Goal: Task Accomplishment & Management: Use online tool/utility

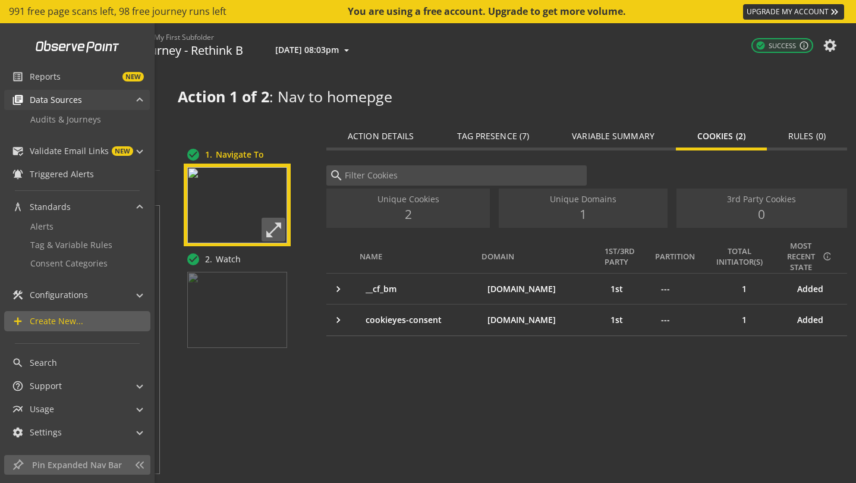
click at [12, 94] on mat-icon "library_books" at bounding box center [18, 100] width 12 height 12
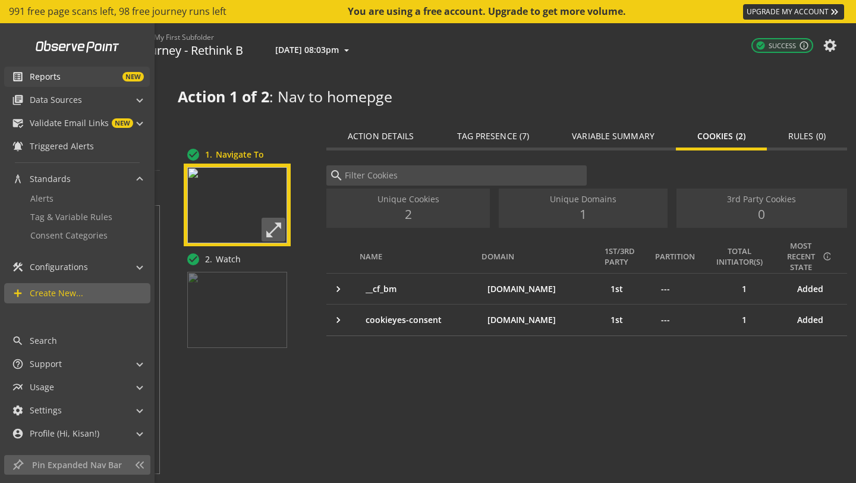
click at [22, 82] on mat-icon "list_alt" at bounding box center [18, 77] width 12 height 12
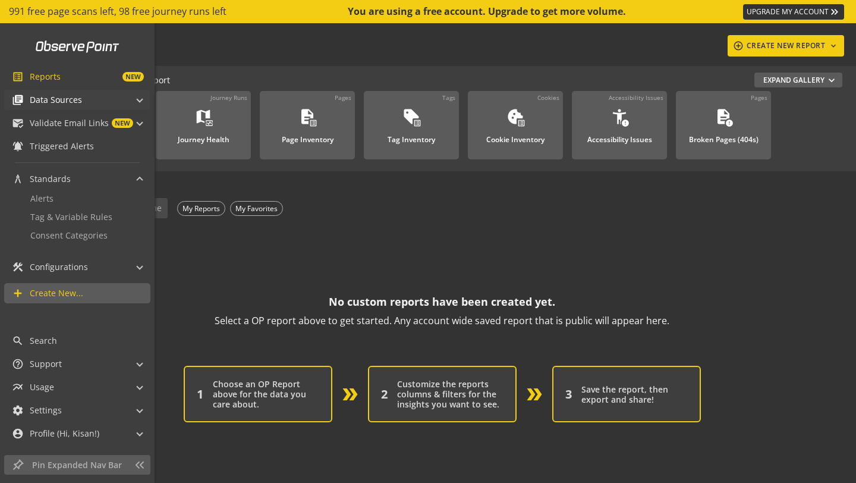
click at [26, 90] on div "library_books Data Sources" at bounding box center [47, 100] width 70 height 20
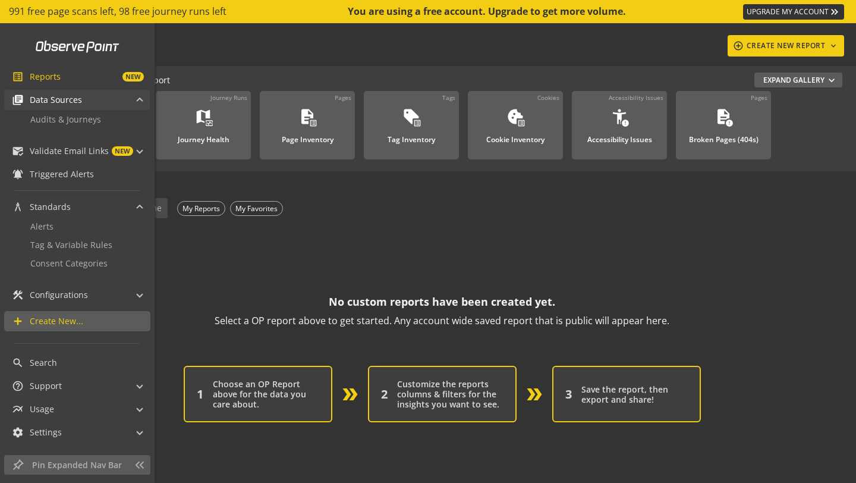
scroll to position [8, 0]
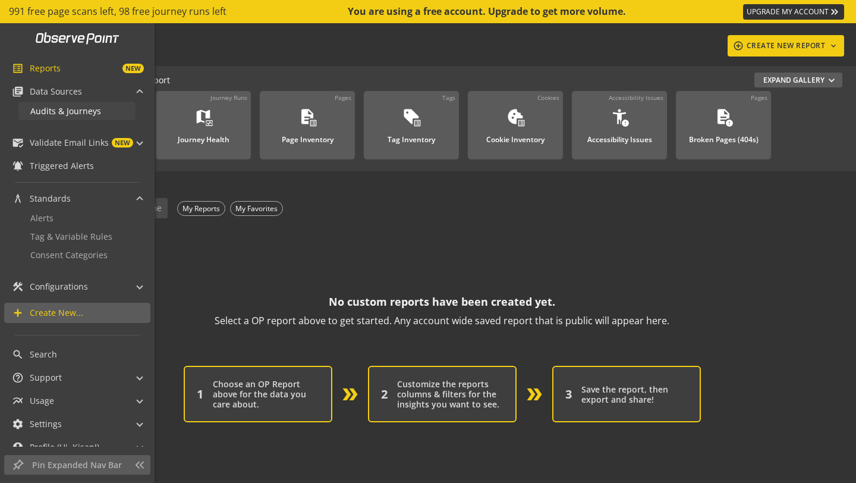
click at [46, 107] on span "Audits & Journeys" at bounding box center [65, 110] width 71 height 11
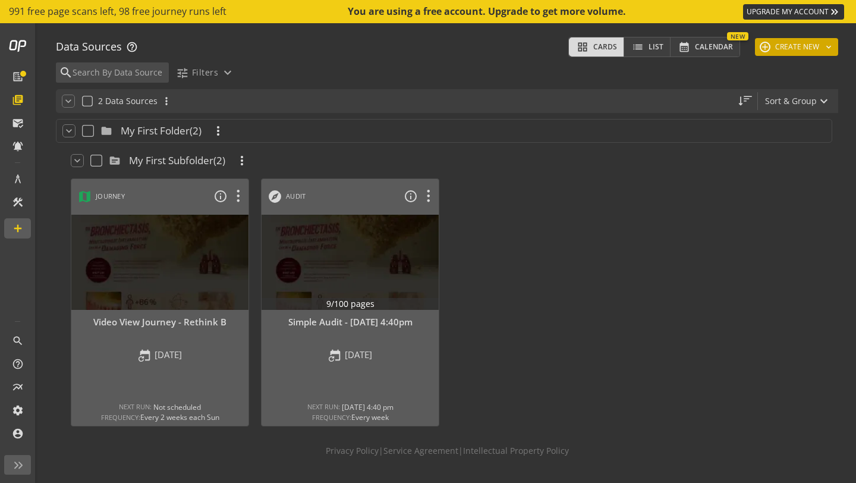
click at [804, 48] on button "add CREATE NEW keyboard_arrow_down" at bounding box center [796, 47] width 83 height 18
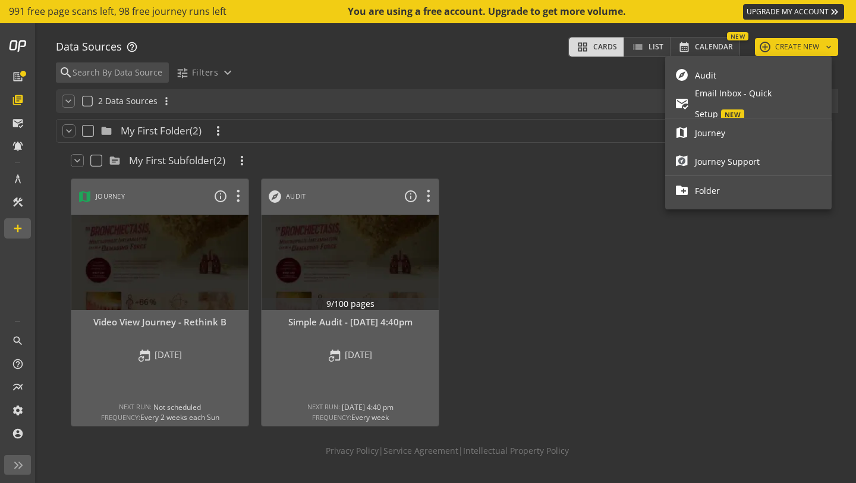
click at [767, 74] on span "Audit" at bounding box center [758, 75] width 127 height 21
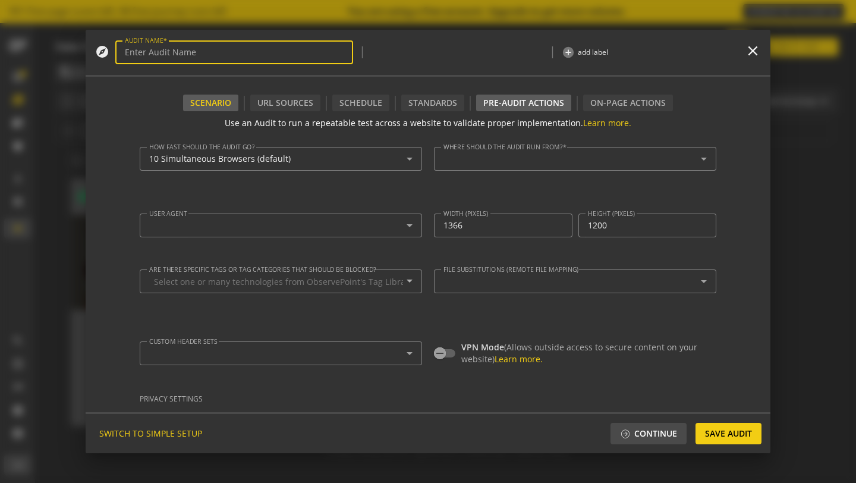
type textarea "[EMAIL_ADDRESS][DOMAIN_NAME]"
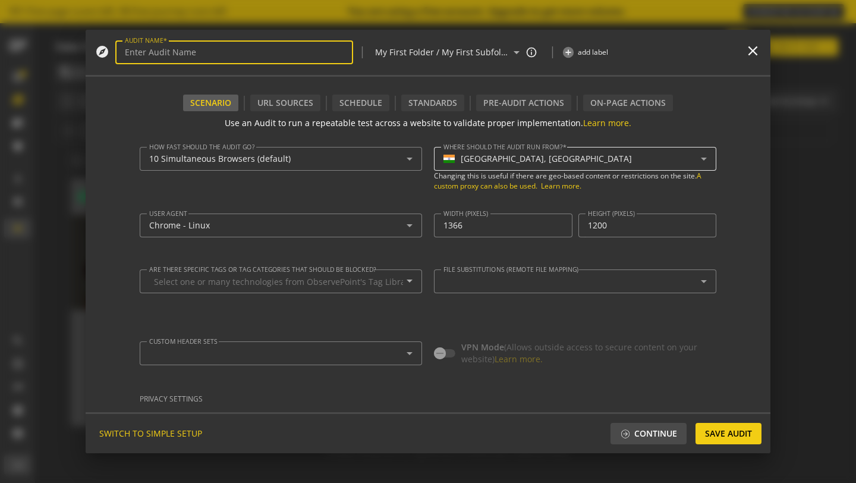
click at [481, 162] on div "[GEOGRAPHIC_DATA], [GEOGRAPHIC_DATA]" at bounding box center [546, 159] width 171 height 10
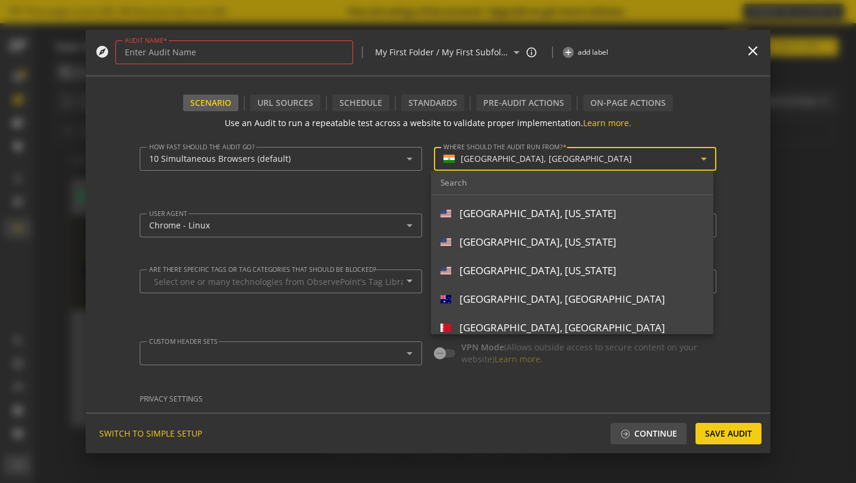
scroll to position [208, 0]
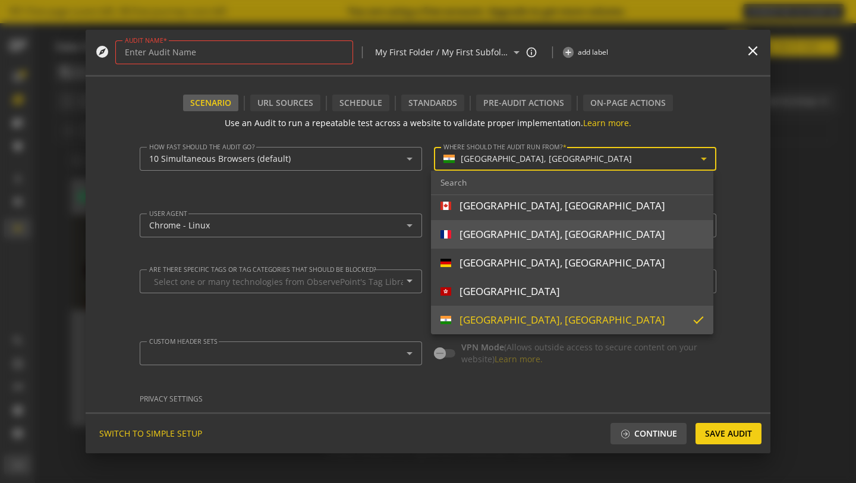
click at [492, 232] on div "[GEOGRAPHIC_DATA], [GEOGRAPHIC_DATA]" at bounding box center [563, 234] width 206 height 13
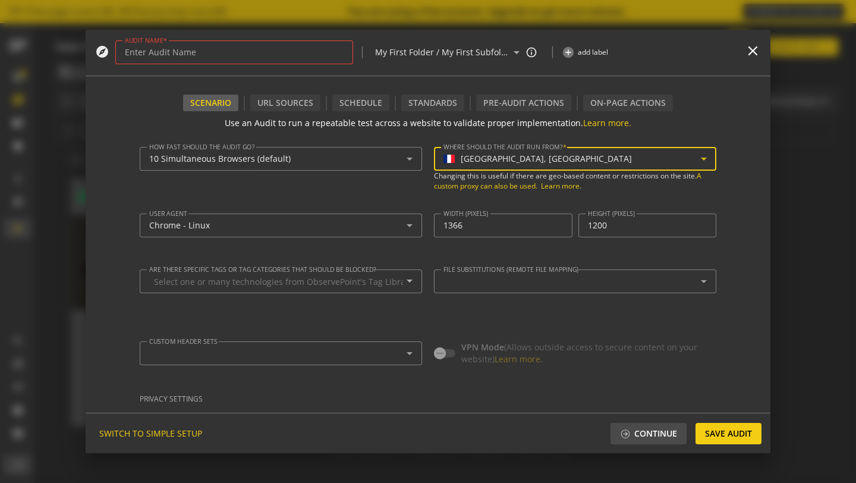
click at [471, 167] on div "[GEOGRAPHIC_DATA], [GEOGRAPHIC_DATA]" at bounding box center [575, 159] width 263 height 24
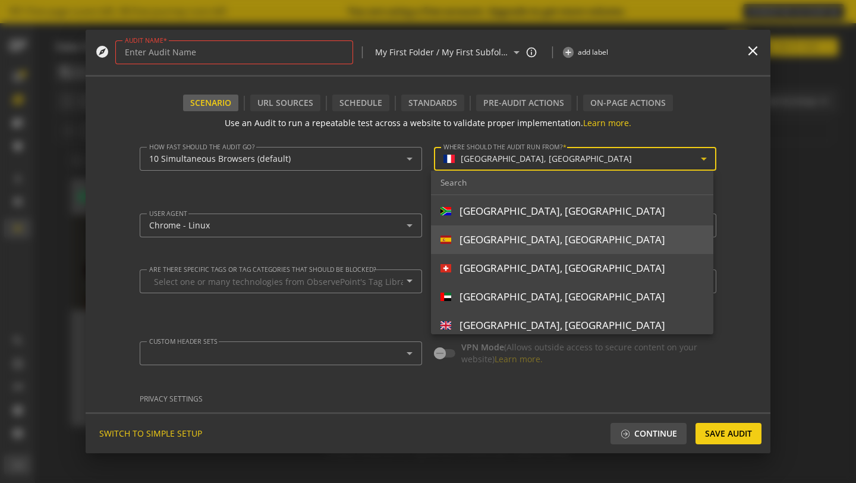
scroll to position [498, 0]
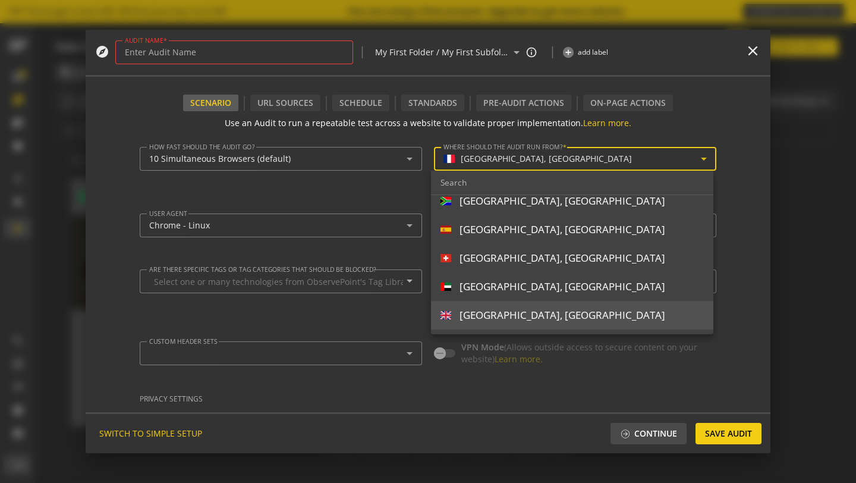
click at [508, 311] on div "[GEOGRAPHIC_DATA], [GEOGRAPHIC_DATA]" at bounding box center [563, 315] width 206 height 13
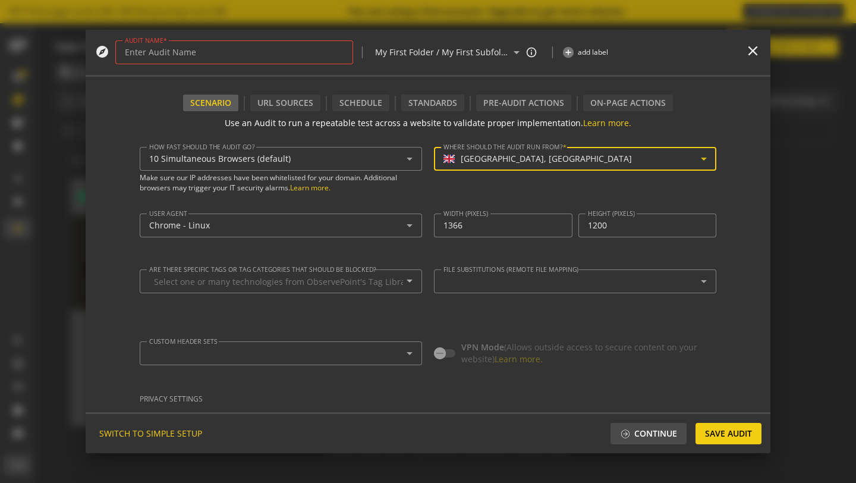
click at [387, 196] on div "How fast should the audit go? 10 Simultaneous Browsers (default) Make sure our …" at bounding box center [281, 174] width 282 height 55
click at [359, 167] on div "10 Simultaneous Browsers (default)" at bounding box center [280, 159] width 263 height 24
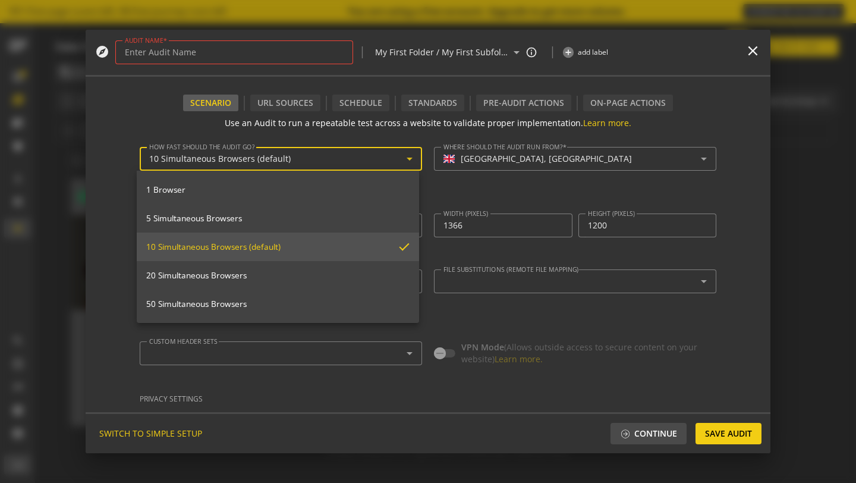
click at [169, 120] on div at bounding box center [428, 241] width 856 height 483
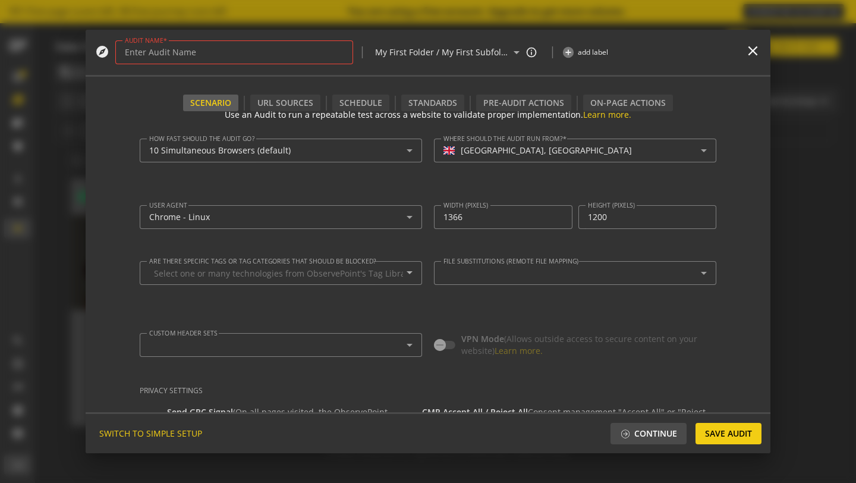
scroll to position [0, 0]
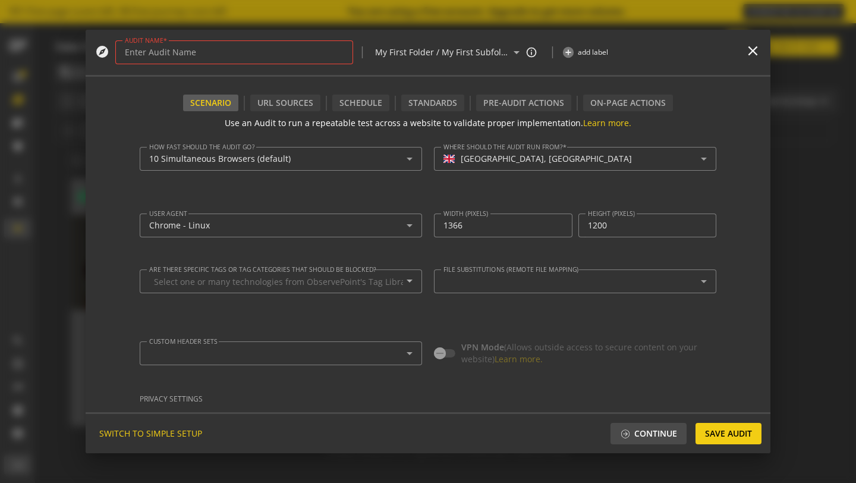
click at [247, 56] on input "AUDIT NAME" at bounding box center [234, 53] width 219 height 10
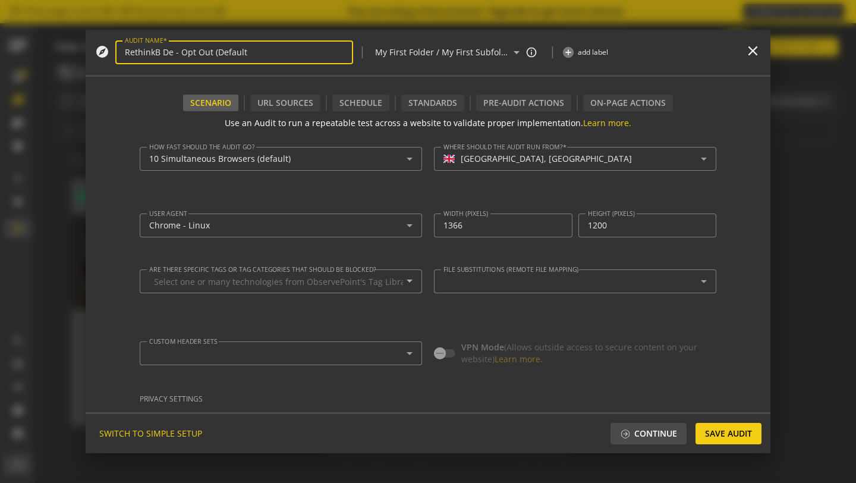
type input "RethinkB De - Opt Out (Default)"
click at [281, 105] on div "URL Sources" at bounding box center [285, 103] width 70 height 17
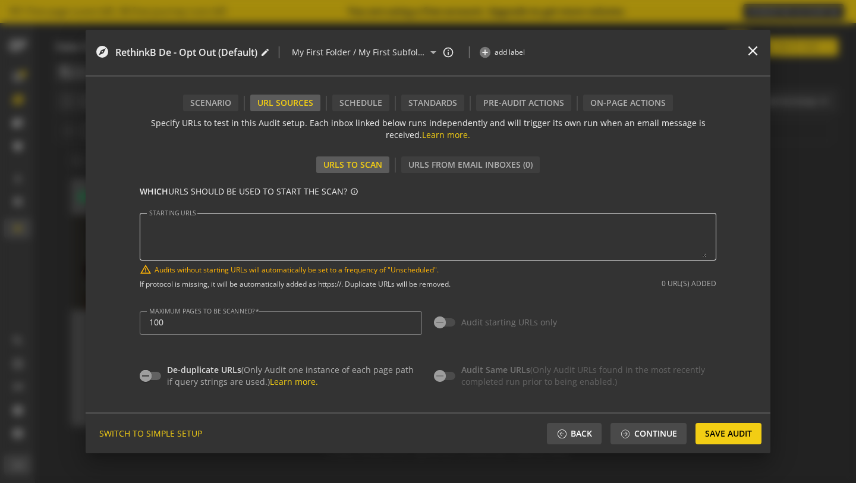
click at [297, 236] on textarea "STARTING URLS" at bounding box center [428, 237] width 558 height 42
click at [208, 103] on div "Scenario" at bounding box center [210, 103] width 55 height 17
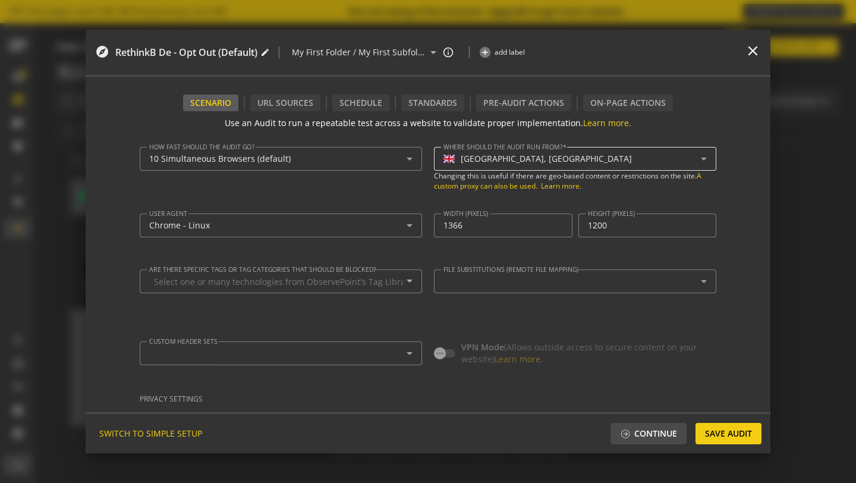
click at [482, 159] on div "[GEOGRAPHIC_DATA], [GEOGRAPHIC_DATA]" at bounding box center [546, 159] width 171 height 10
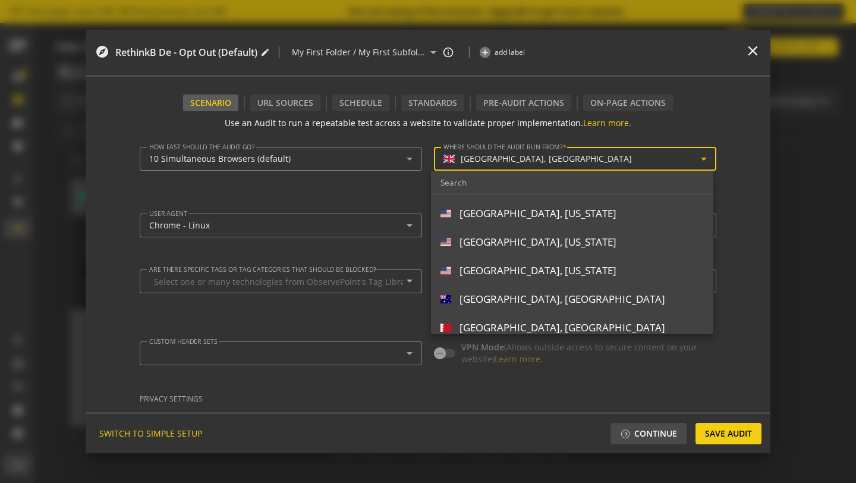
scroll to position [493, 0]
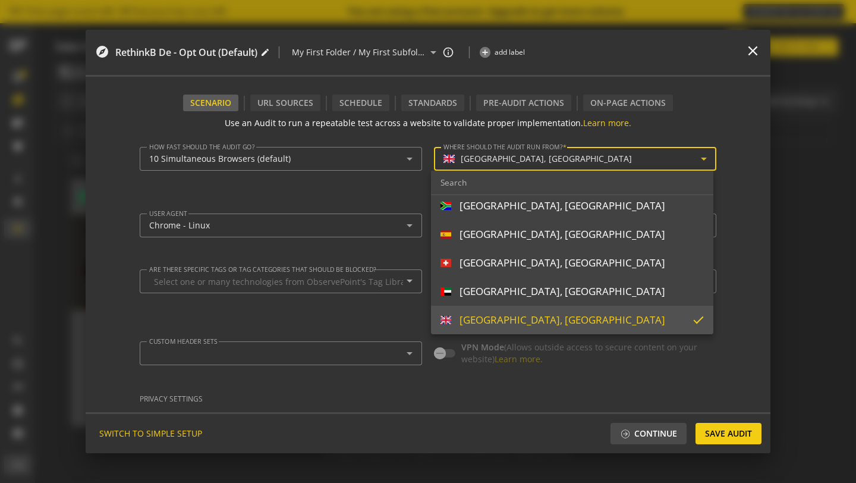
click at [485, 182] on input "dropdown search" at bounding box center [572, 183] width 282 height 24
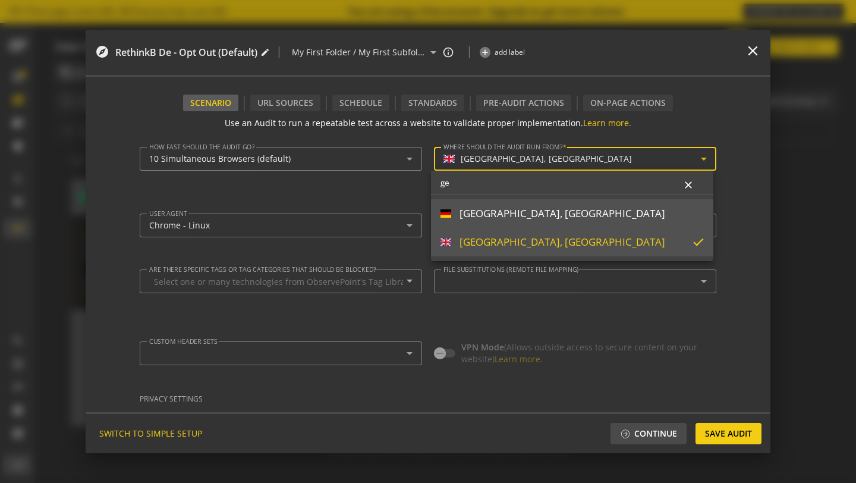
scroll to position [0, 0]
type input "ger"
click at [494, 215] on div "[GEOGRAPHIC_DATA], [GEOGRAPHIC_DATA]" at bounding box center [563, 213] width 206 height 13
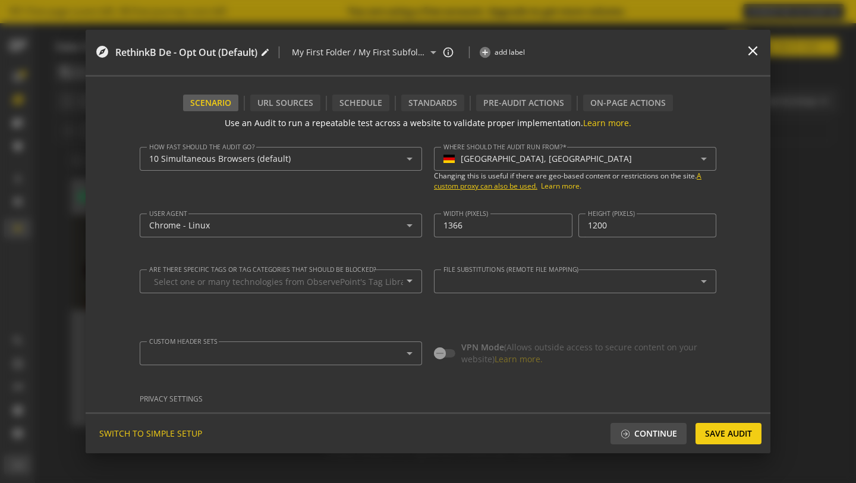
click at [500, 186] on span "A custom proxy can also be used." at bounding box center [568, 181] width 268 height 20
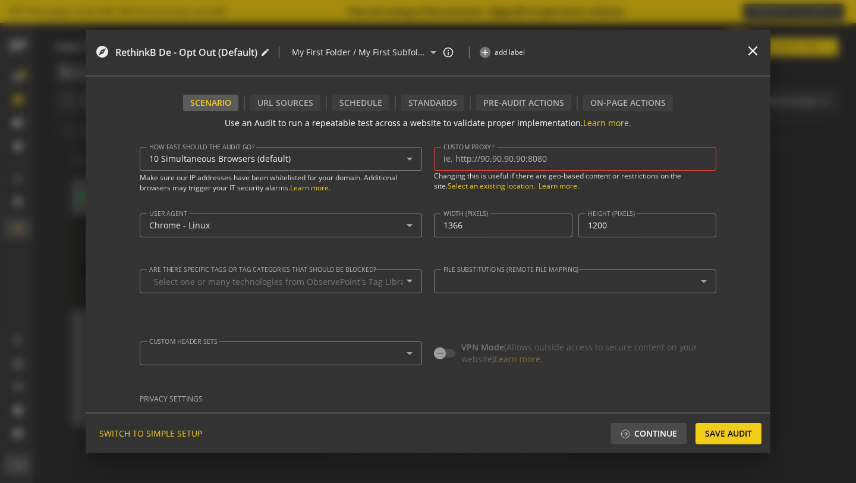
click at [387, 184] on mat-hint "Make sure our IP addresses have been whitelisted for your domain. Additional br…" at bounding box center [281, 182] width 282 height 22
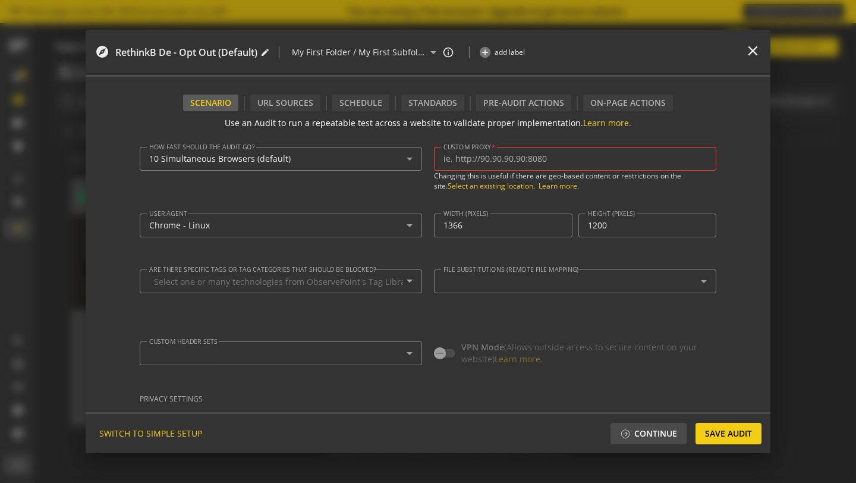
click at [417, 209] on div "User agent Chrome - Linux Specify a user agent. Learn More . Width (pixels) 136…" at bounding box center [428, 230] width 577 height 56
click at [699, 125] on form "Use an Audit to run a repeatable test across a website to validate proper imple…" at bounding box center [428, 261] width 577 height 301
click at [606, 162] on input "Custom Proxy" at bounding box center [575, 159] width 263 height 10
click at [304, 111] on div "URL Sources" at bounding box center [285, 103] width 70 height 17
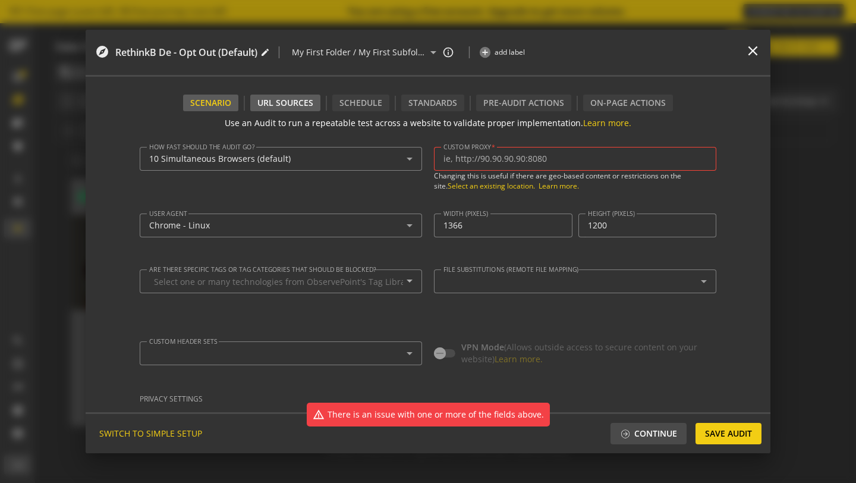
click at [252, 108] on div "URL Sources" at bounding box center [285, 103] width 70 height 17
click at [749, 46] on mat-icon "close" at bounding box center [753, 51] width 16 height 16
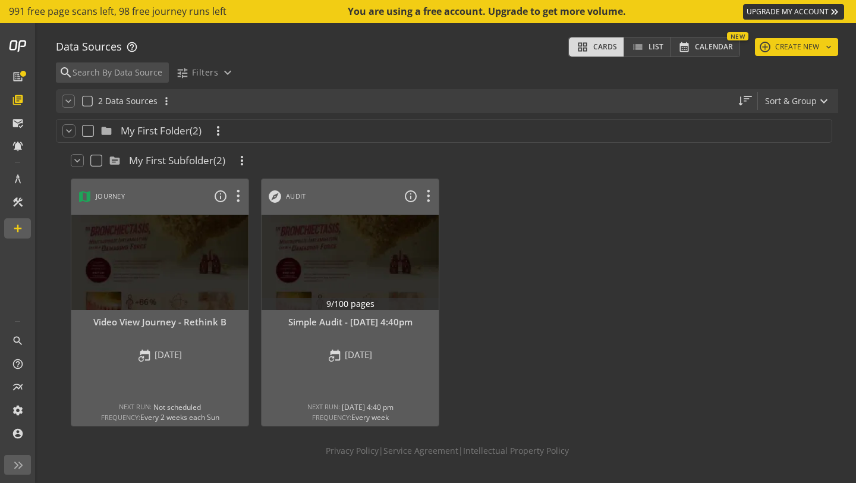
click at [763, 56] on div "grid_view Cards list List calendar_month Calendar New add CREATE NEW keyboard_a…" at bounding box center [704, 47] width 270 height 20
click at [783, 43] on button "add CREATE NEW keyboard_arrow_down" at bounding box center [796, 47] width 83 height 18
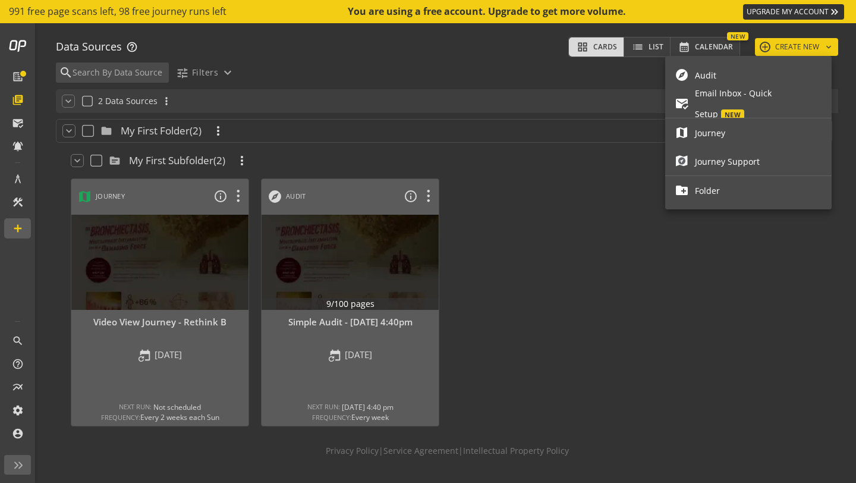
click at [768, 76] on span "Audit" at bounding box center [758, 75] width 127 height 21
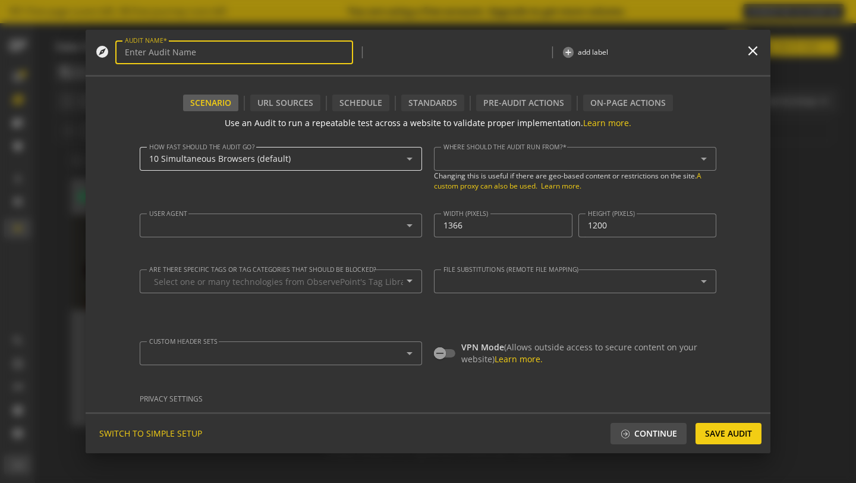
type textarea "[EMAIL_ADDRESS][DOMAIN_NAME]"
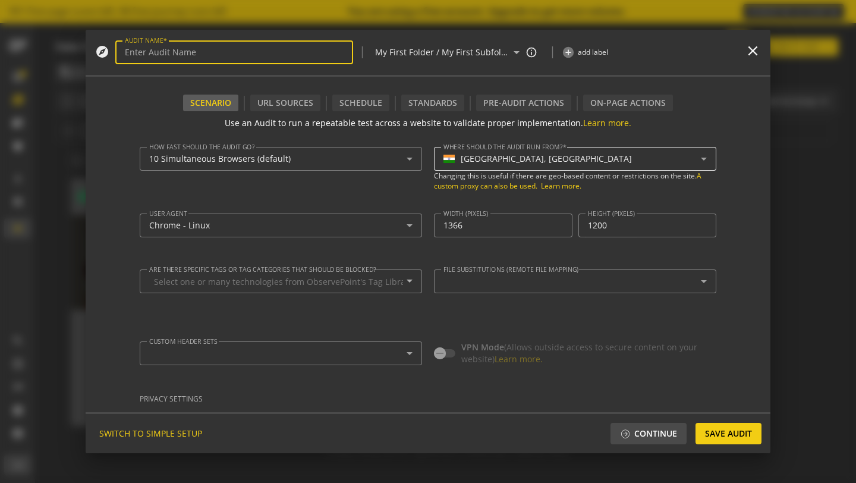
click at [486, 165] on div "[GEOGRAPHIC_DATA], [GEOGRAPHIC_DATA]" at bounding box center [575, 159] width 263 height 14
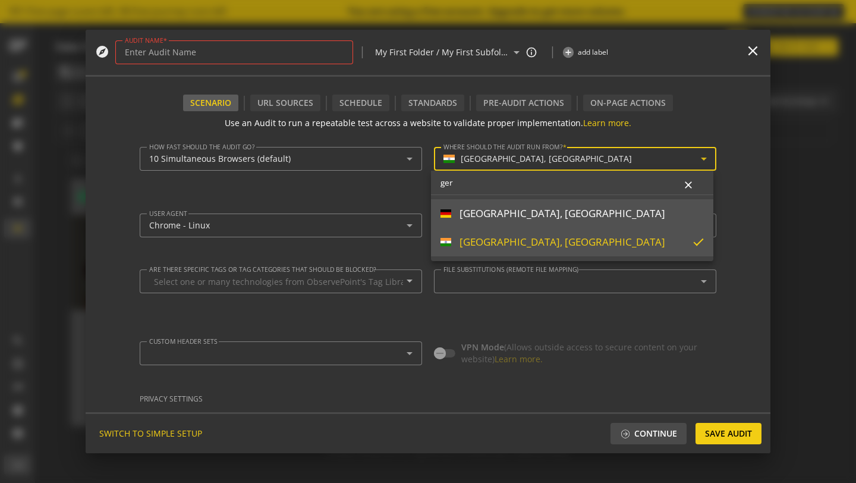
type input "ger"
click at [469, 212] on div "[GEOGRAPHIC_DATA], [GEOGRAPHIC_DATA]" at bounding box center [563, 213] width 206 height 13
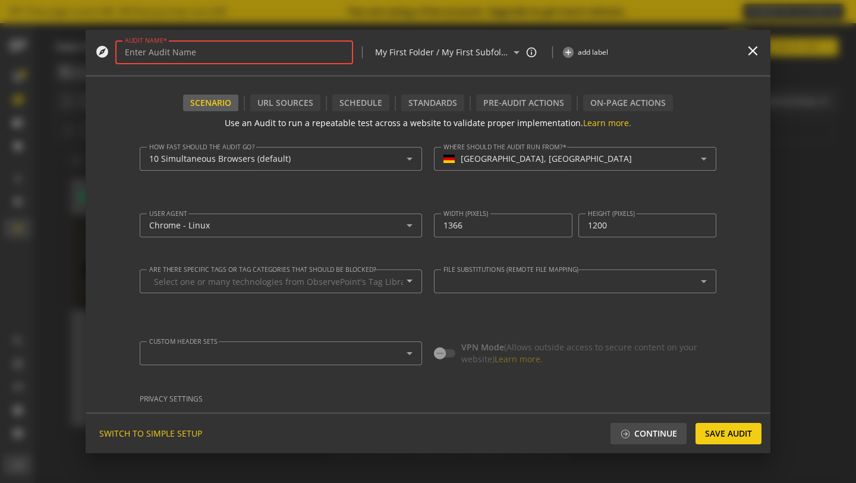
click at [152, 50] on input "AUDIT NAME" at bounding box center [234, 53] width 219 height 10
type input "DE Rethink B Consent Audit"
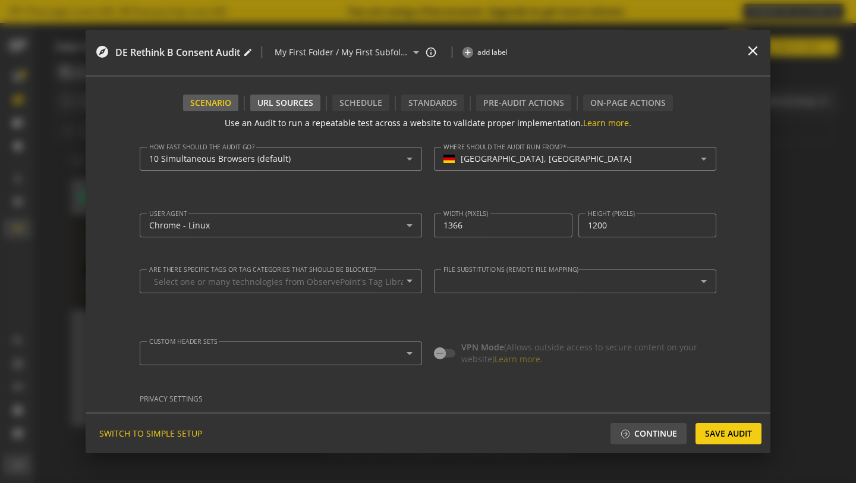
click at [293, 108] on div "URL Sources" at bounding box center [285, 103] width 70 height 17
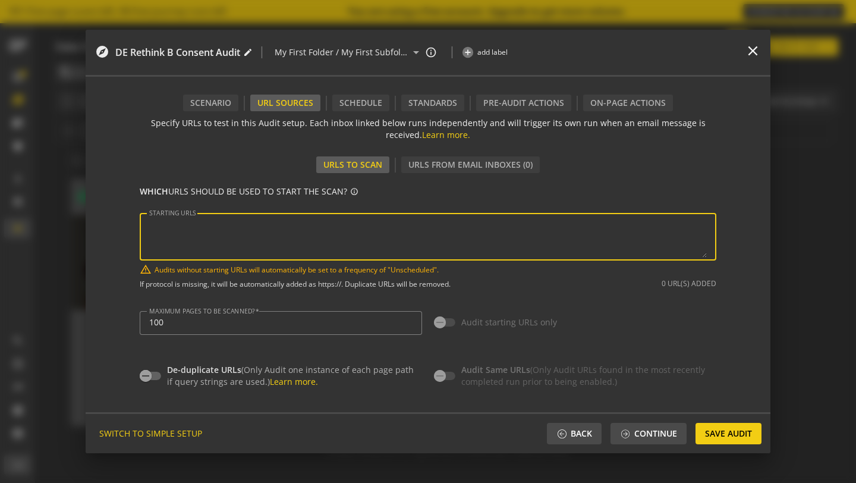
click at [277, 228] on textarea "STARTING URLS" at bounding box center [428, 237] width 558 height 42
paste textarea "[URL][DOMAIN_NAME]"
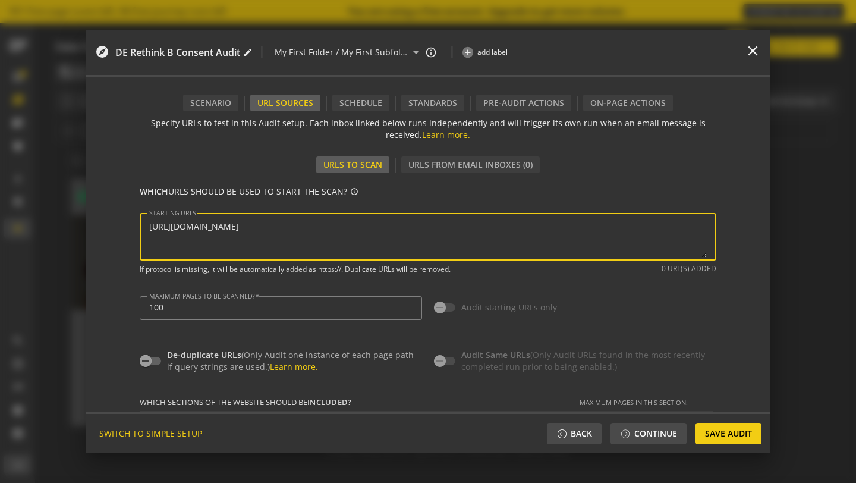
type textarea "[URL][DOMAIN_NAME]"
click at [398, 198] on p "WHICH URLS SHOULD BE USED TO START THE SCAN? info_outline" at bounding box center [428, 196] width 577 height 21
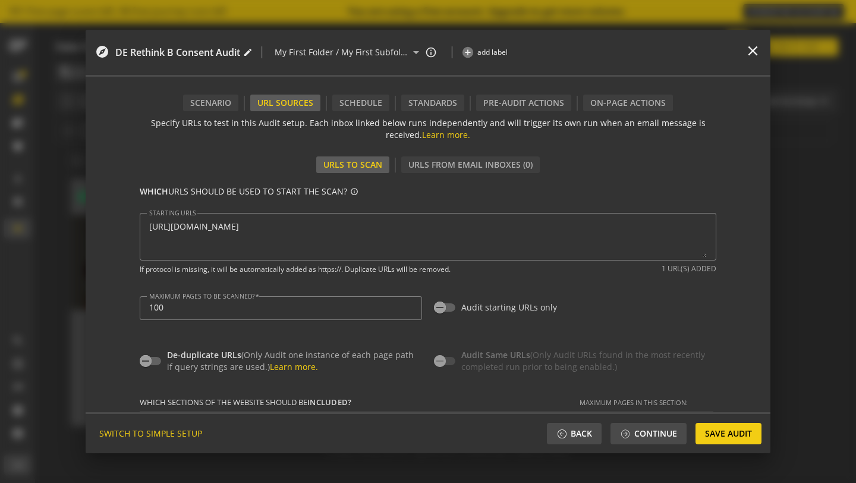
type input "^https?://([^/:\?]*\.)?[DOMAIN_NAME]([^.]|$)"
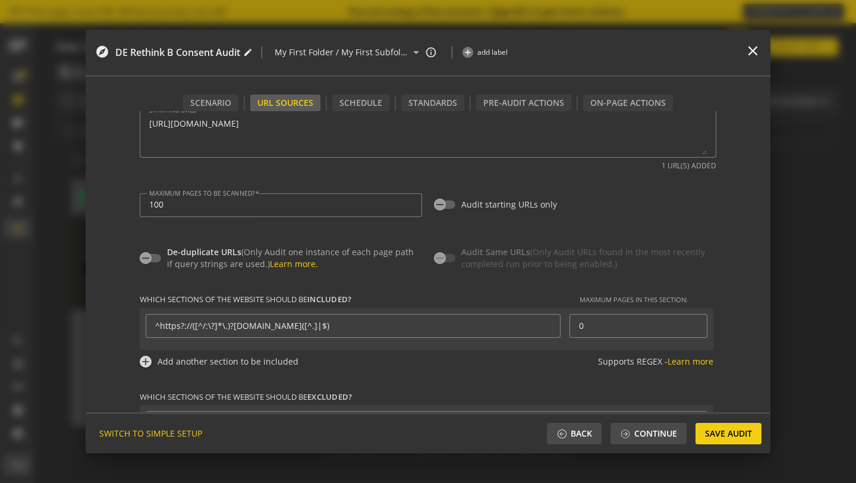
scroll to position [62, 0]
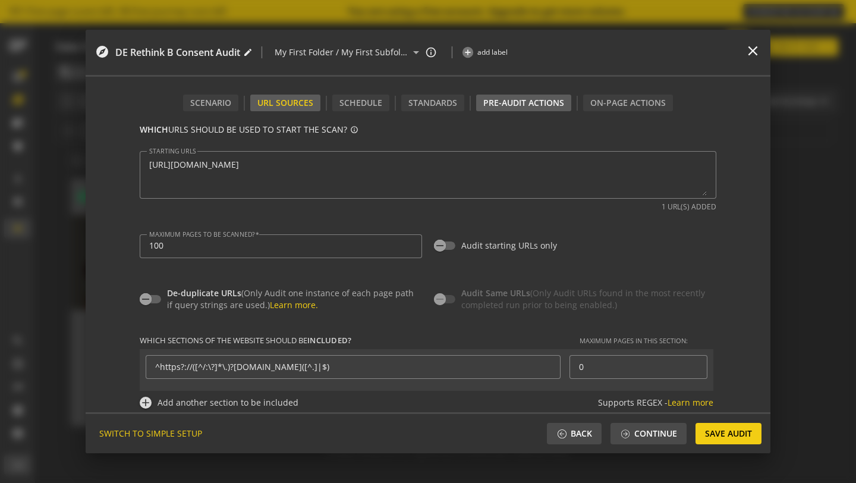
click at [501, 106] on div "Pre-audit Actions" at bounding box center [523, 103] width 95 height 17
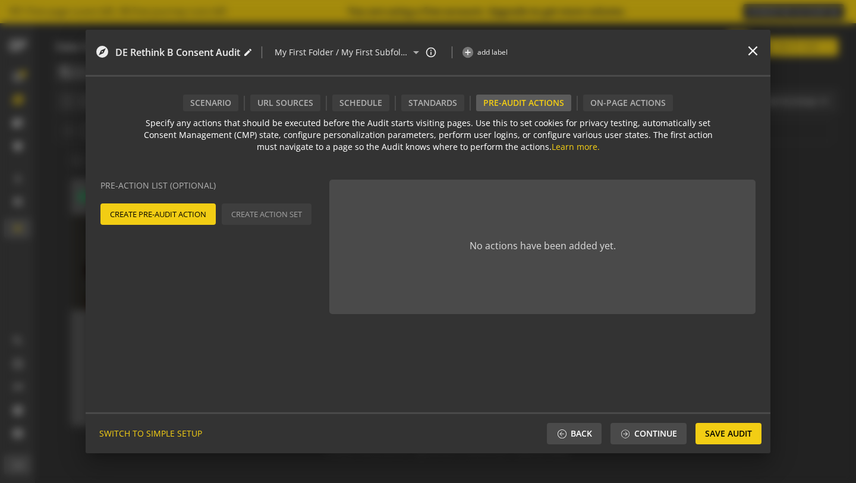
click at [184, 219] on span "Create Pre-Audit Action" at bounding box center [158, 213] width 96 height 21
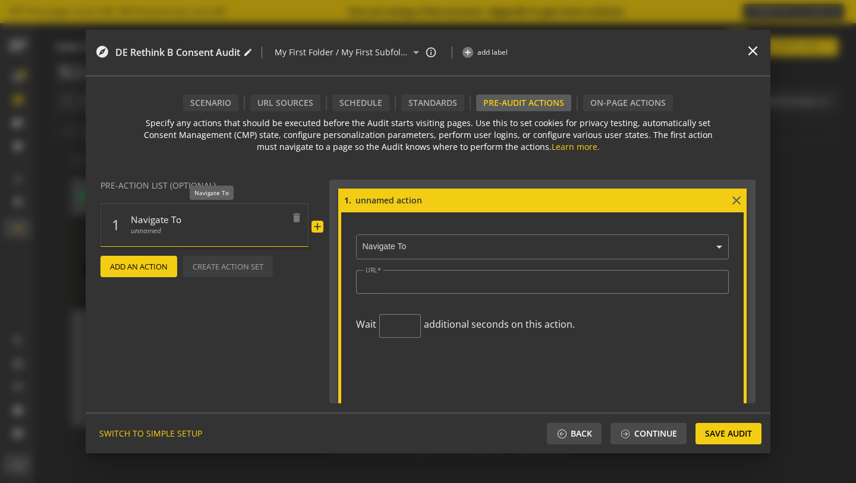
click at [194, 221] on span "Navigate To" at bounding box center [208, 216] width 155 height 17
click at [454, 246] on input "text" at bounding box center [545, 247] width 367 height 11
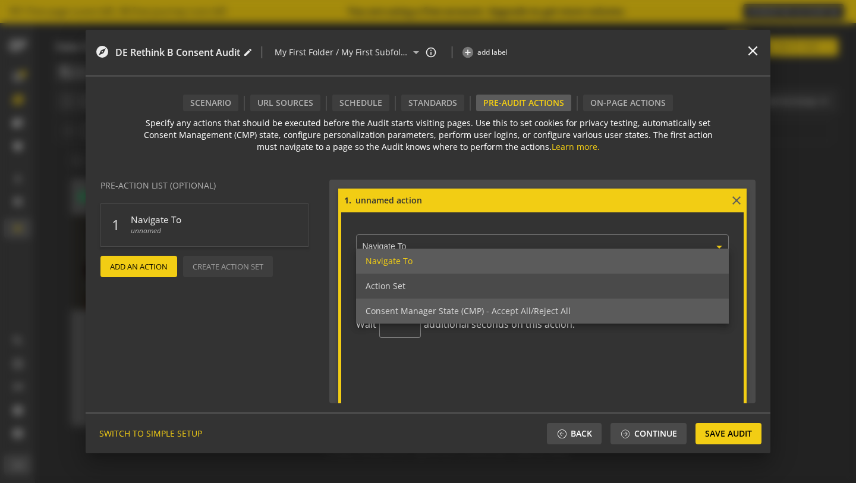
click at [445, 309] on span "Consent Manager State (CMP) - Accept All/Reject All" at bounding box center [468, 310] width 205 height 11
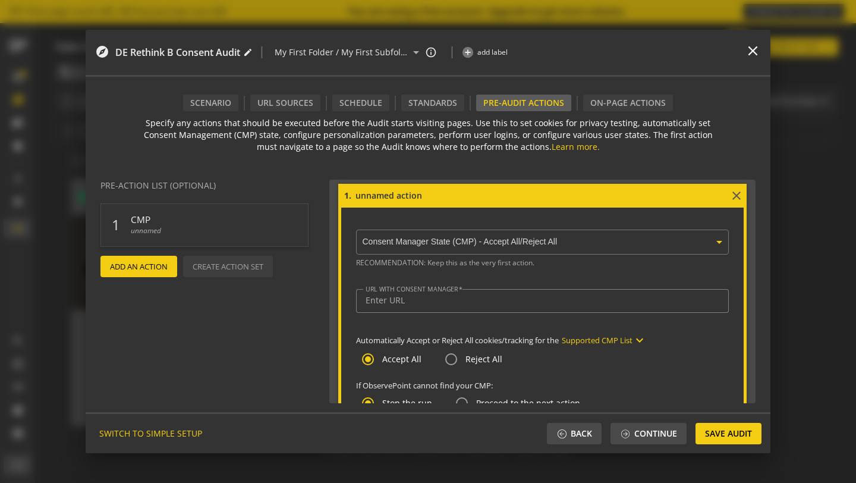
scroll to position [2, 0]
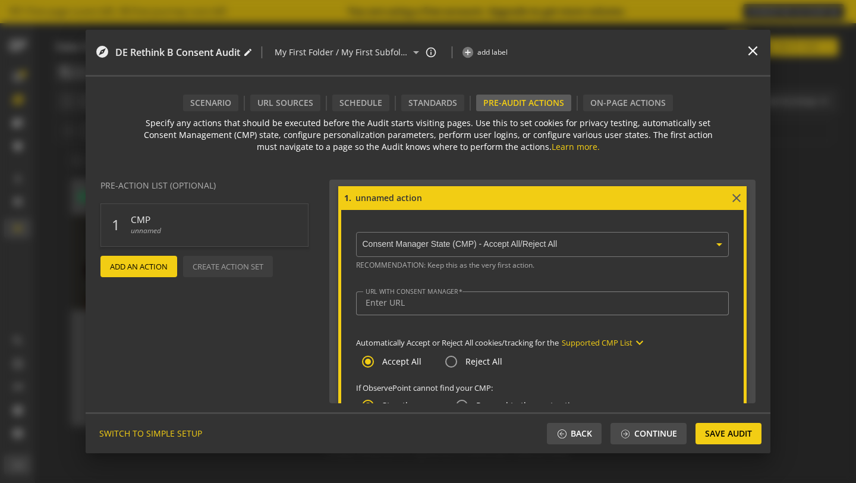
click at [395, 196] on input at bounding box center [541, 197] width 375 height 13
drag, startPoint x: 437, startPoint y: 200, endPoint x: 396, endPoint y: 199, distance: 41.1
click at [396, 199] on input at bounding box center [541, 197] width 375 height 13
type input "Set Consent Manager State"
click at [435, 304] on input "URL WITH CONSENT MANAGER" at bounding box center [543, 303] width 354 height 10
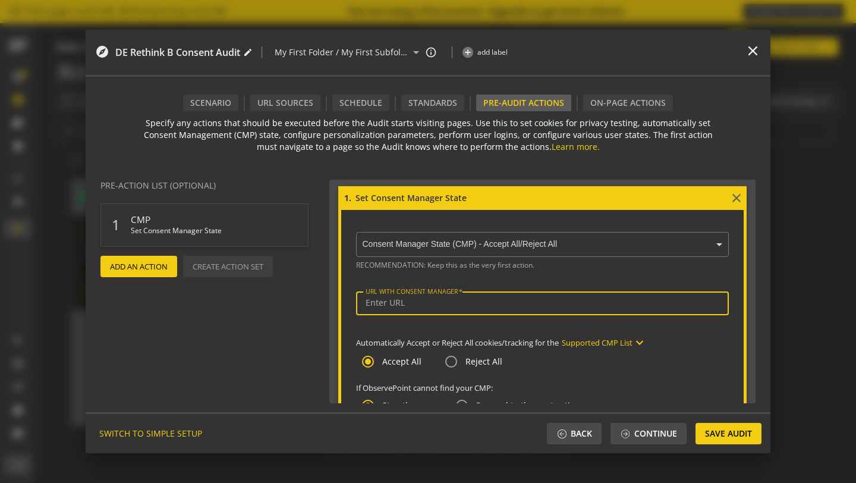
paste input "[URL][DOMAIN_NAME]"
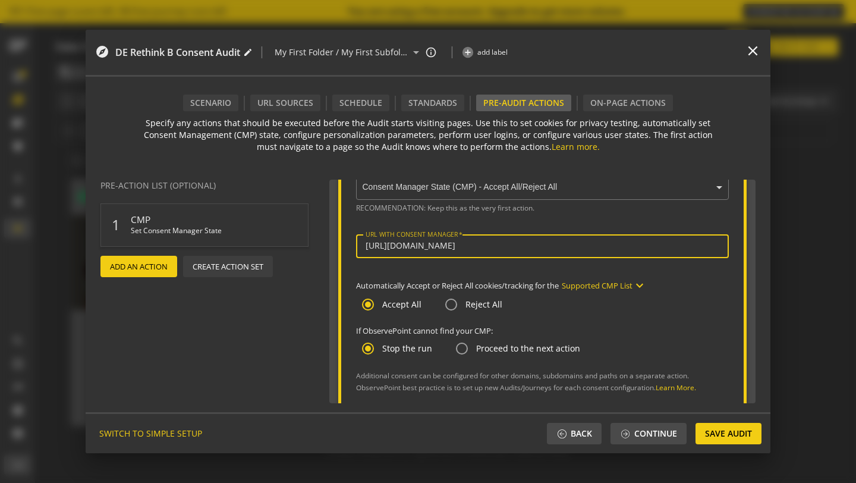
scroll to position [74, 0]
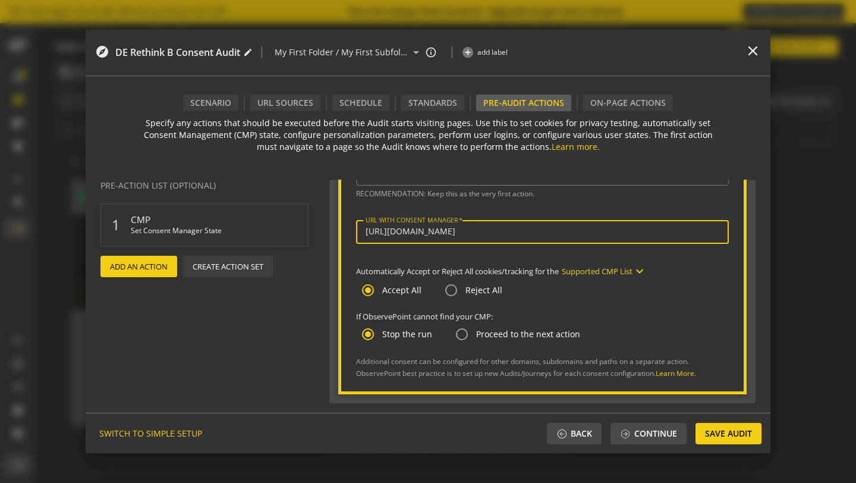
type input "[URL][DOMAIN_NAME]"
click at [485, 293] on label "Reject All" at bounding box center [482, 290] width 39 height 12
click at [463, 293] on input "Reject All" at bounding box center [451, 290] width 24 height 24
radio input "true"
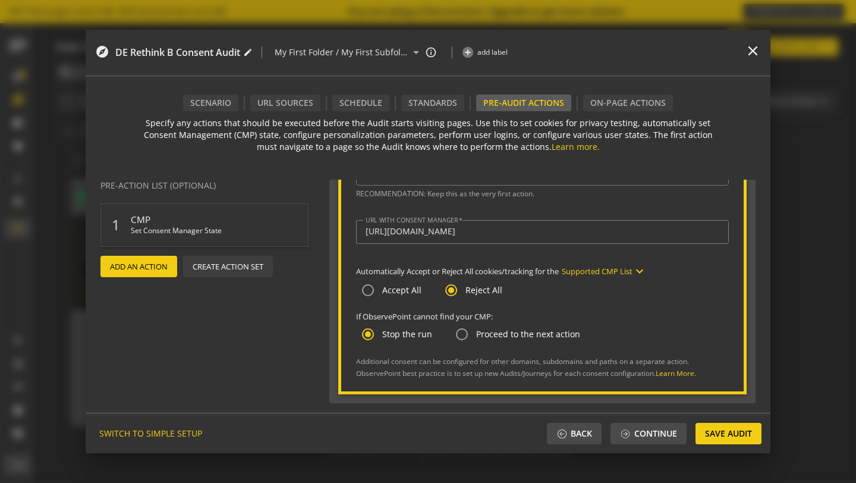
click at [607, 266] on button "Supported CMP List expand_more" at bounding box center [604, 271] width 85 height 14
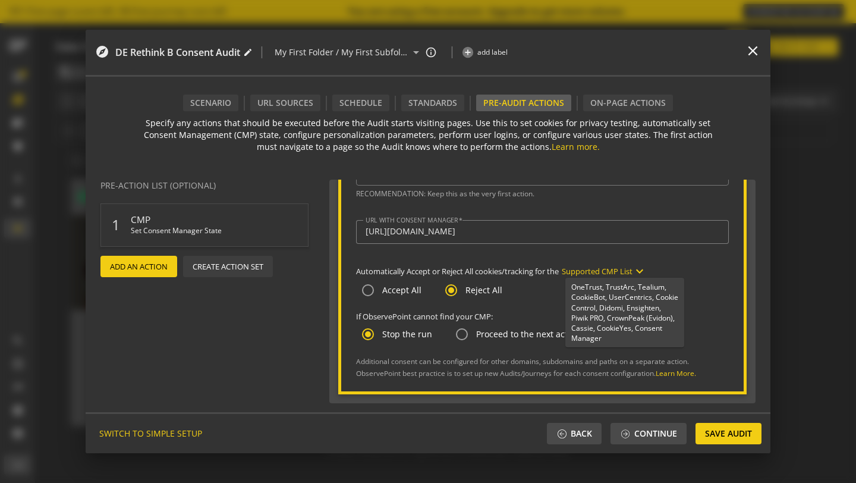
click at [670, 267] on div at bounding box center [428, 241] width 856 height 483
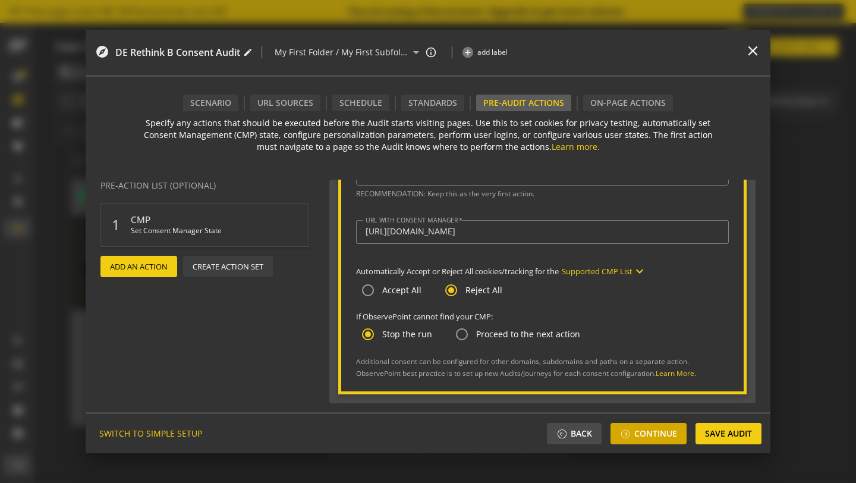
click at [668, 434] on span "Continue" at bounding box center [656, 433] width 43 height 21
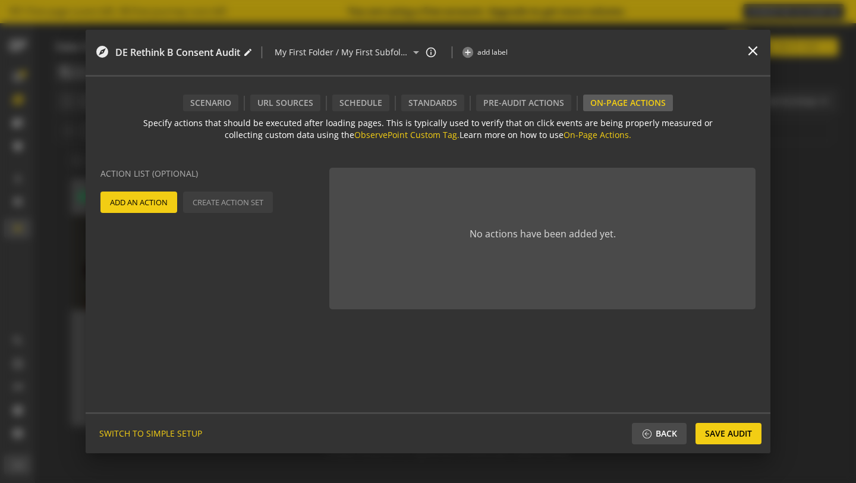
click at [165, 205] on span "Add An Action" at bounding box center [139, 201] width 58 height 21
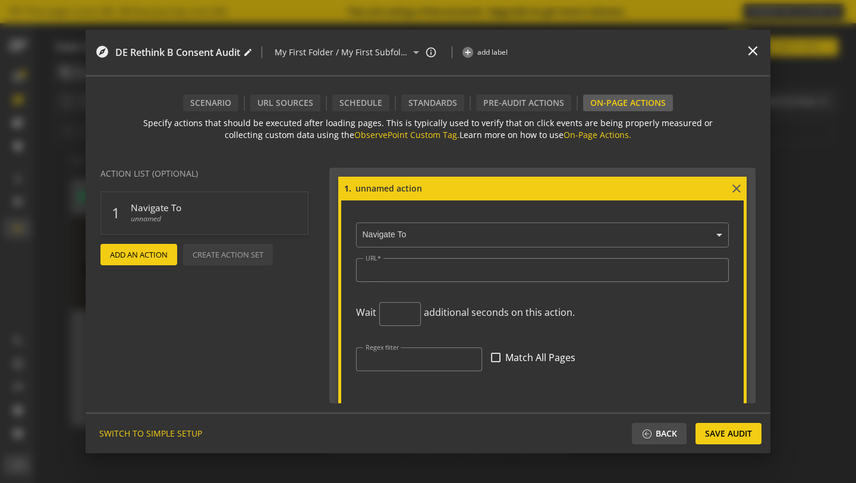
click at [429, 233] on input "text" at bounding box center [545, 235] width 367 height 11
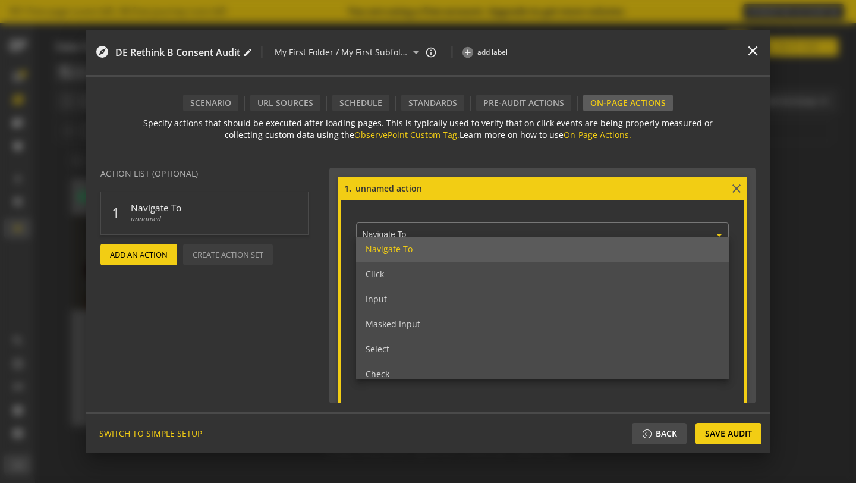
click at [425, 234] on input "text" at bounding box center [545, 235] width 367 height 11
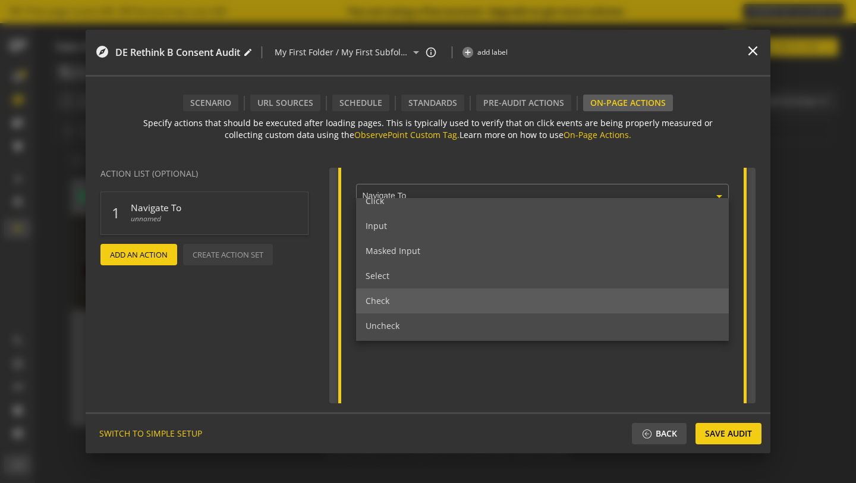
scroll to position [40, 0]
click at [420, 302] on div "Check" at bounding box center [542, 295] width 373 height 25
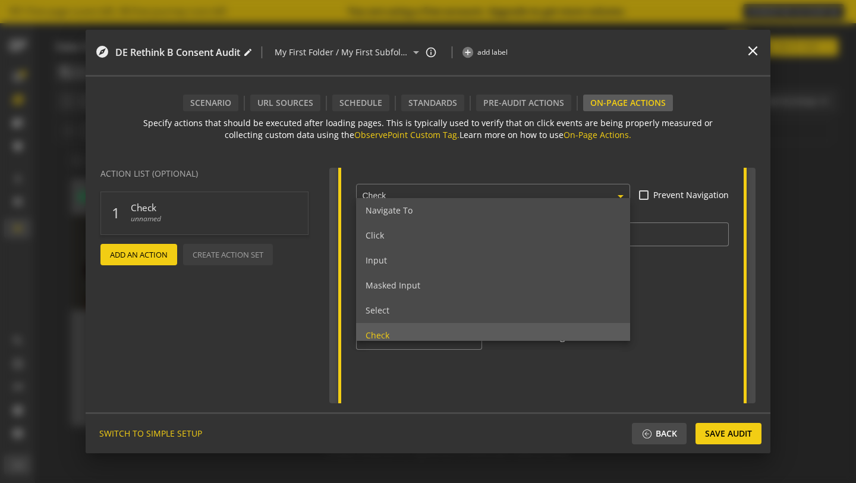
click at [418, 193] on input "text" at bounding box center [496, 196] width 268 height 11
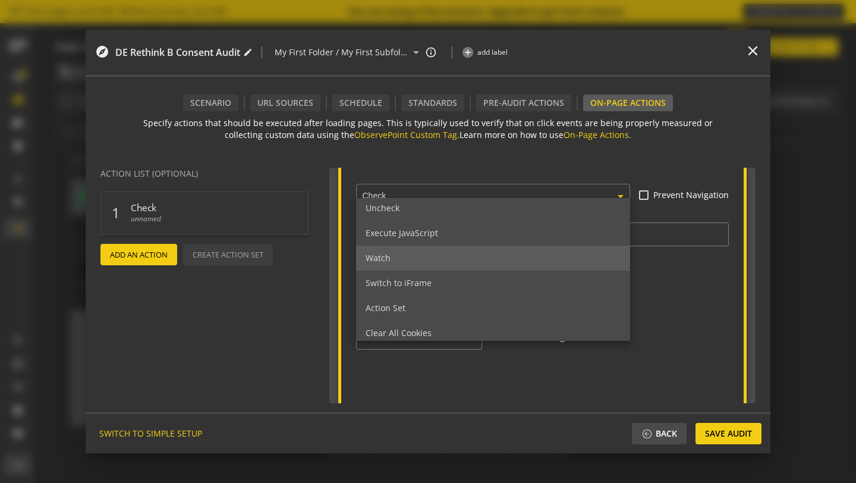
scroll to position [157, 0]
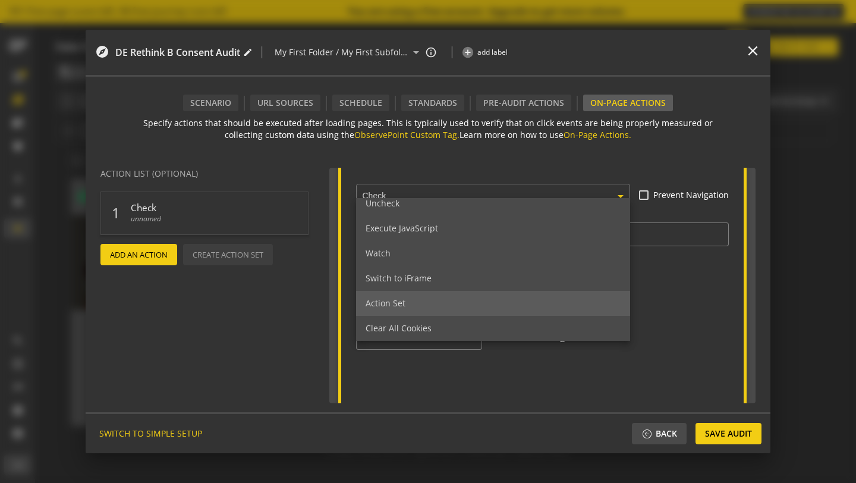
click at [415, 303] on div "Action Set" at bounding box center [493, 303] width 274 height 25
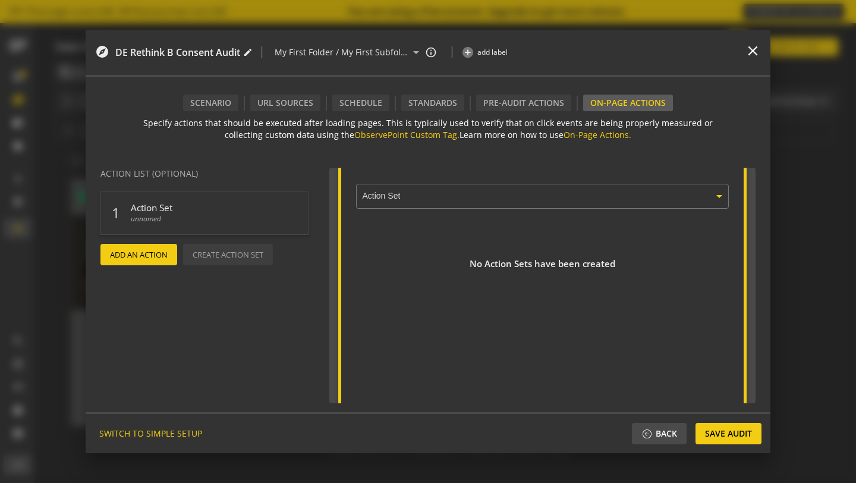
click at [432, 199] on ng-select "× Action Set" at bounding box center [542, 194] width 373 height 29
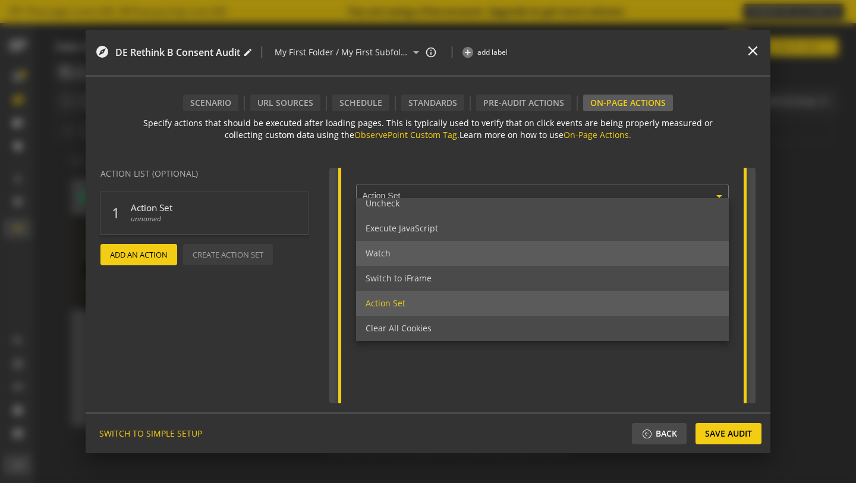
click at [416, 247] on div "Watch" at bounding box center [542, 253] width 373 height 25
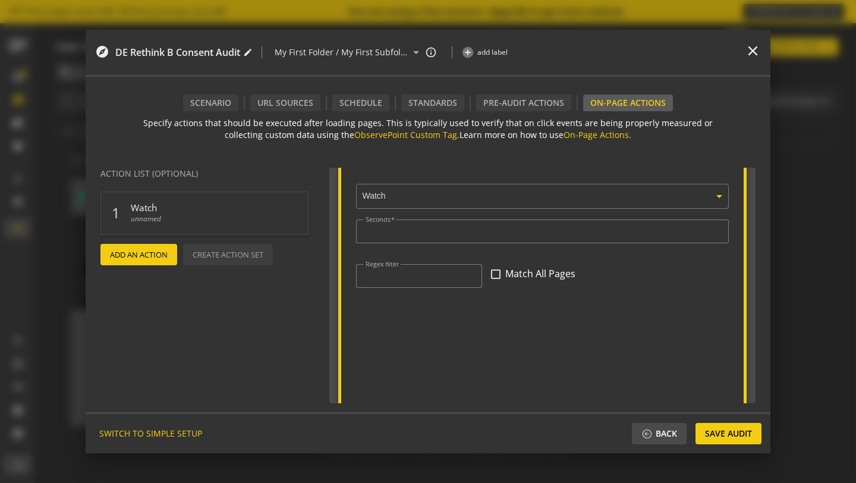
click at [414, 192] on input "text" at bounding box center [545, 196] width 367 height 11
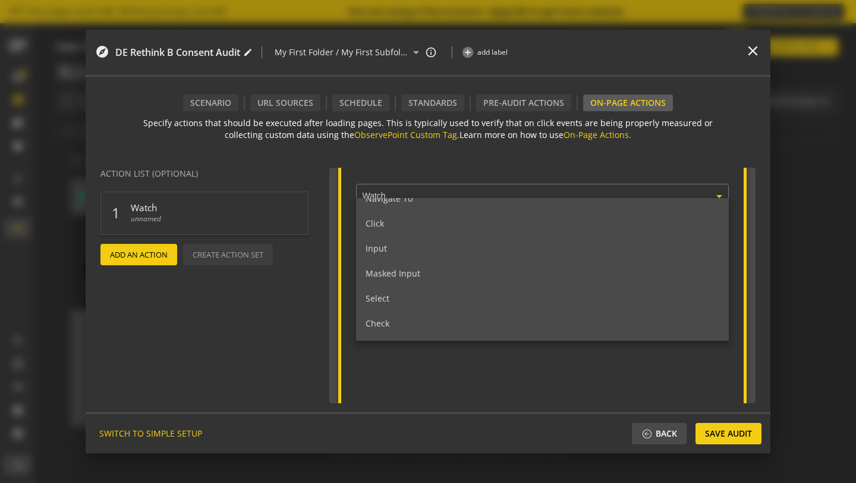
scroll to position [0, 0]
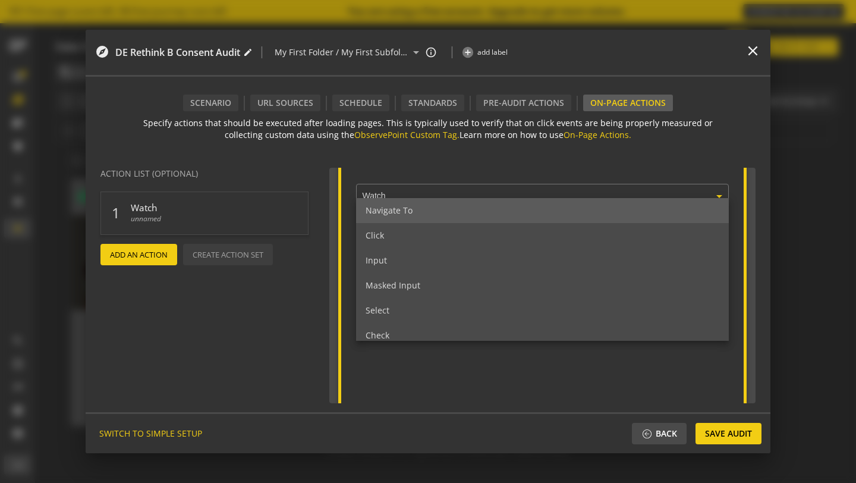
click at [419, 215] on div "Navigate To" at bounding box center [542, 210] width 373 height 25
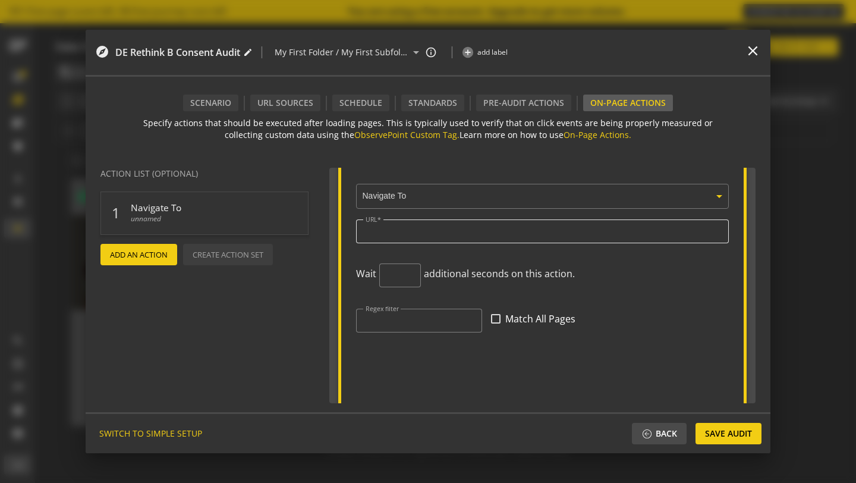
click at [416, 235] on input "URL" at bounding box center [543, 231] width 354 height 10
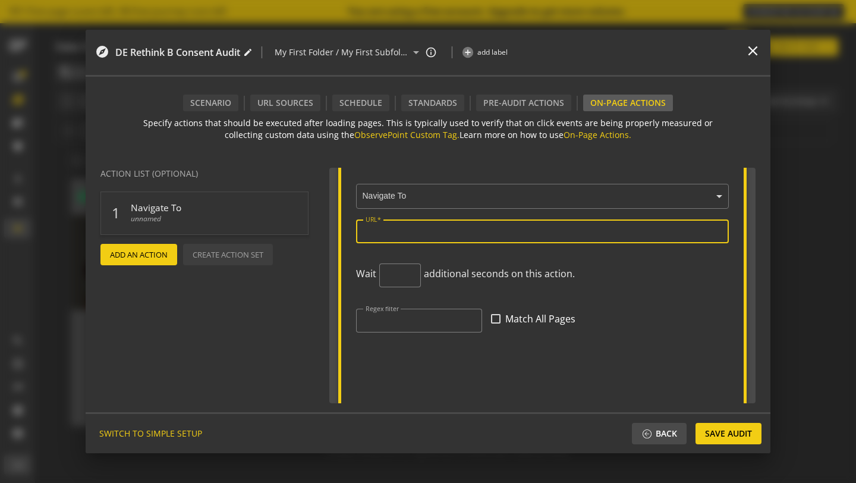
click at [423, 199] on ng-select "× Navigate To" at bounding box center [542, 194] width 373 height 29
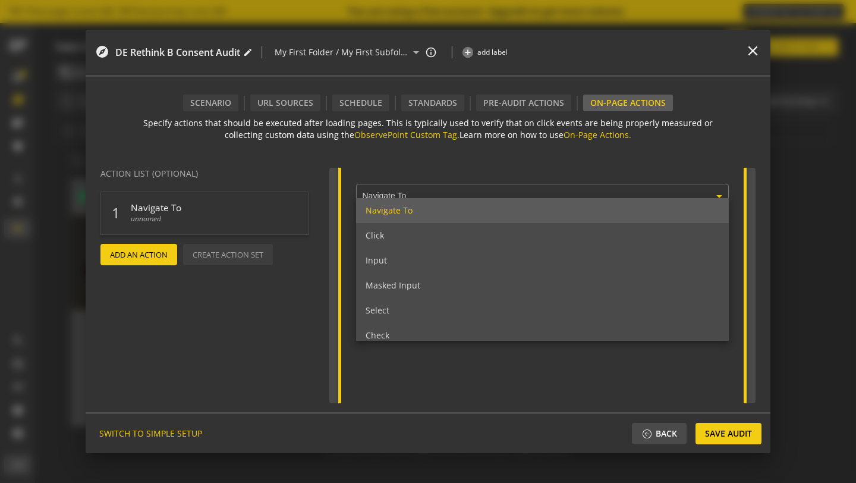
click at [418, 209] on div "Navigate To" at bounding box center [542, 210] width 373 height 25
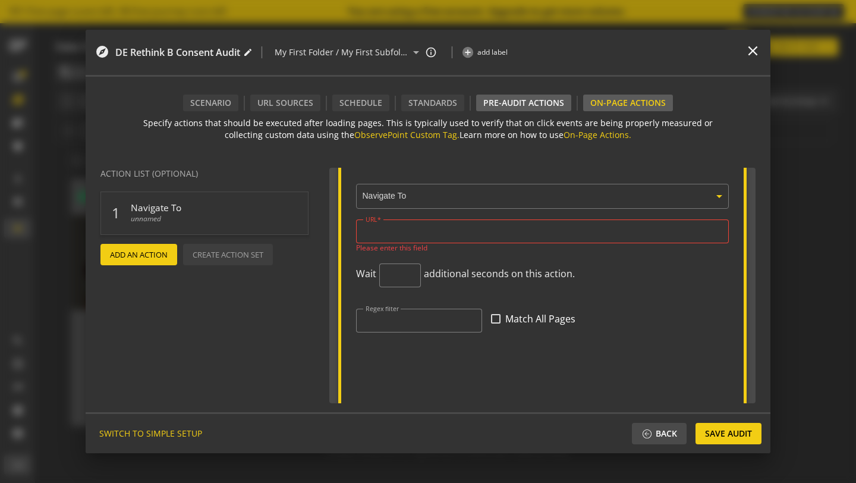
click at [507, 103] on div "Pre-audit Actions" at bounding box center [523, 103] width 95 height 17
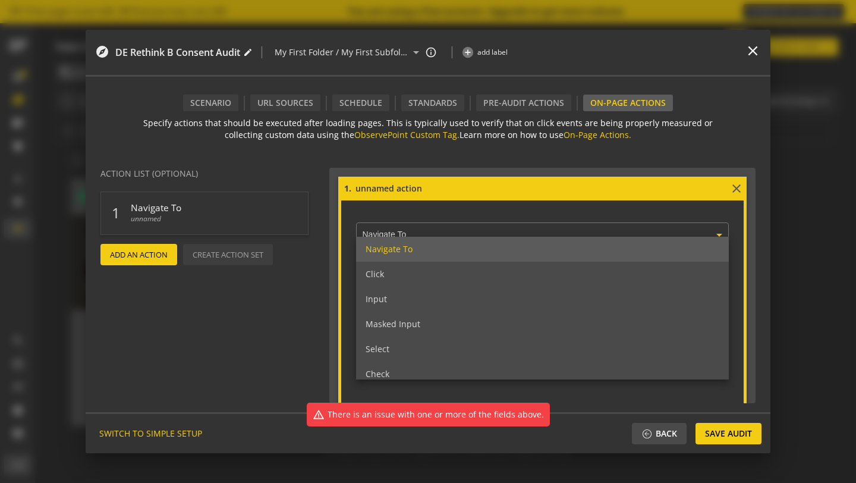
click at [444, 234] on input "text" at bounding box center [545, 235] width 367 height 11
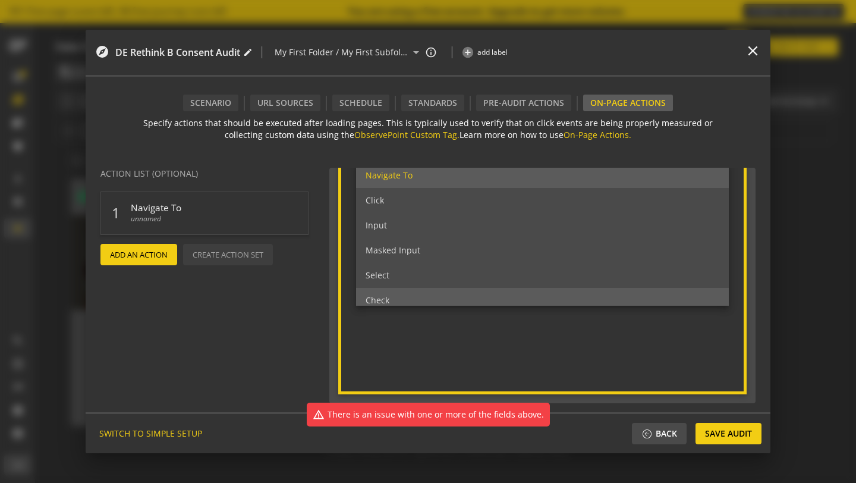
click at [418, 291] on div "Check" at bounding box center [542, 300] width 373 height 25
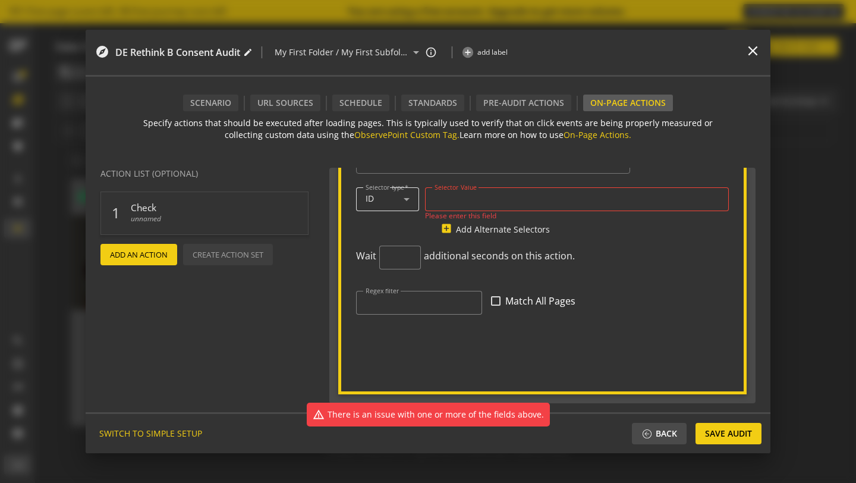
click at [390, 206] on div "ID" at bounding box center [388, 199] width 44 height 24
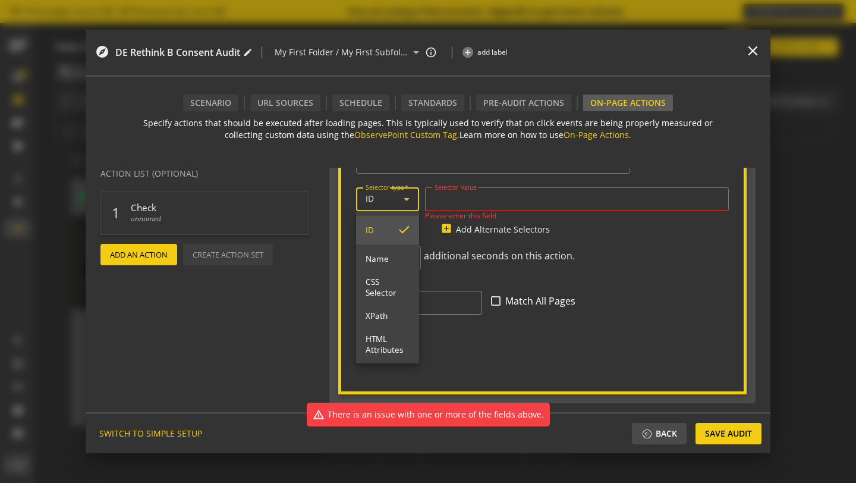
click at [471, 249] on div at bounding box center [428, 241] width 856 height 483
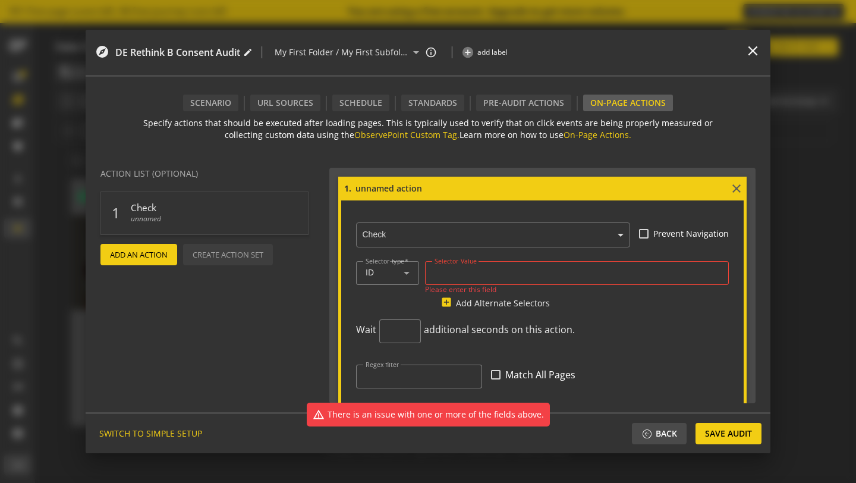
click at [421, 230] on input "text" at bounding box center [496, 235] width 268 height 11
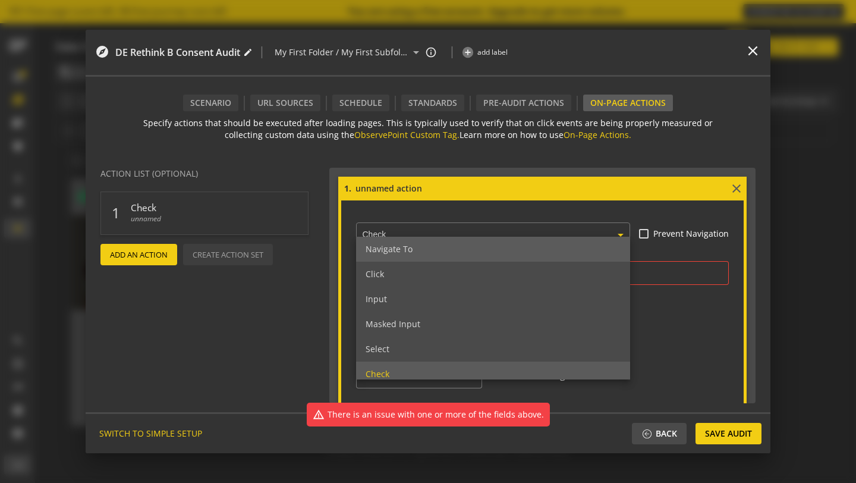
click at [420, 253] on div "Navigate To" at bounding box center [493, 249] width 274 height 25
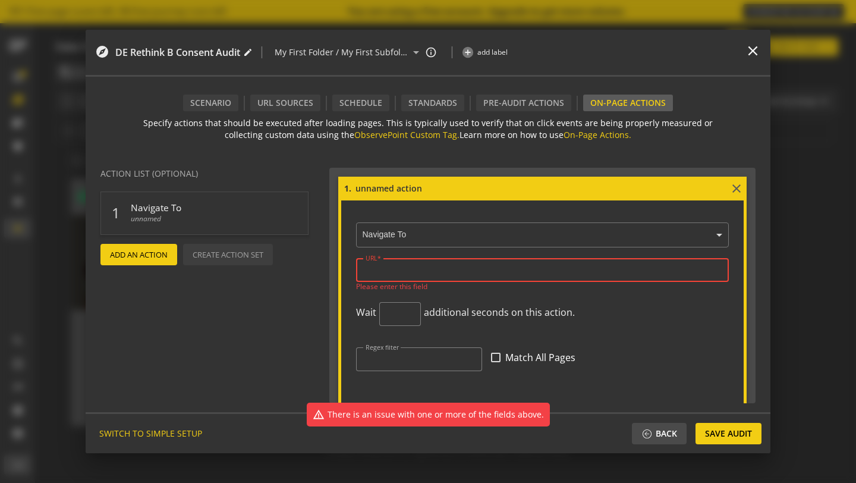
click at [433, 269] on input "URL" at bounding box center [543, 270] width 354 height 10
click at [423, 274] on input "URL" at bounding box center [543, 270] width 354 height 10
paste input "[URL][DOMAIN_NAME]"
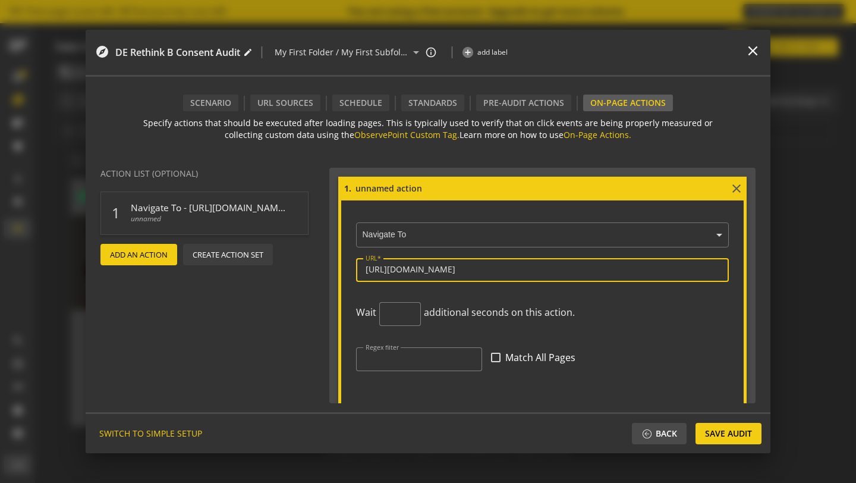
type input "[URL][DOMAIN_NAME]"
click at [599, 303] on action-wait-time "Wait additional seconds on this action." at bounding box center [542, 320] width 373 height 36
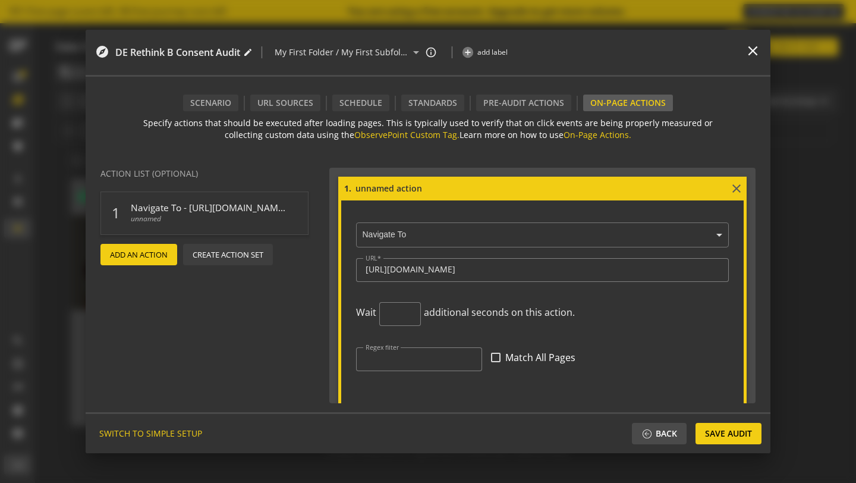
click at [420, 312] on mat-form-field at bounding box center [401, 320] width 45 height 36
click at [161, 256] on span "Add An Action" at bounding box center [139, 254] width 58 height 21
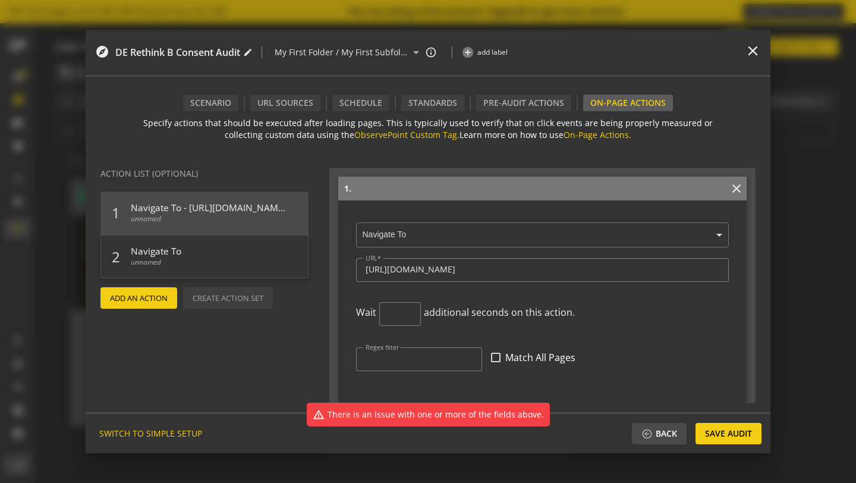
scroll to position [383, 0]
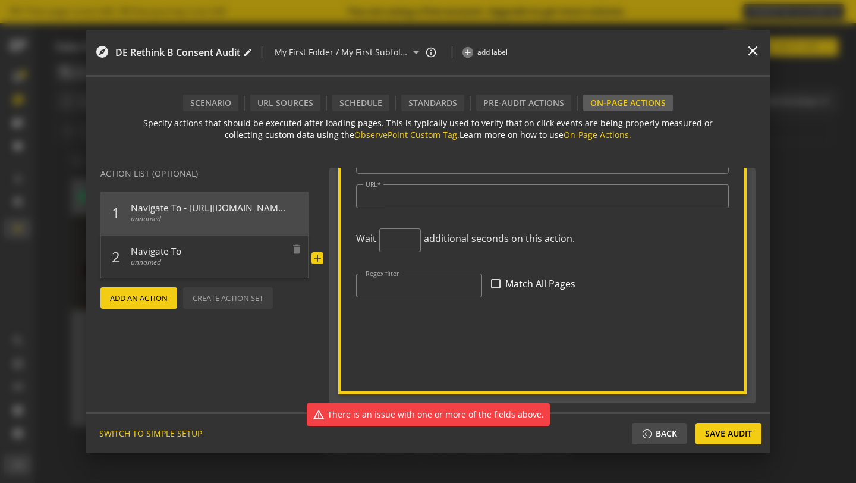
click at [205, 250] on span "Navigate To" at bounding box center [208, 248] width 155 height 17
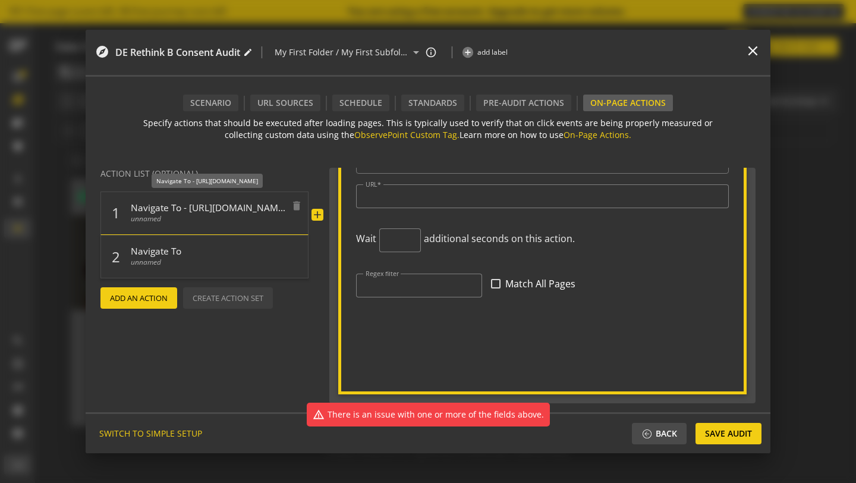
click at [153, 211] on span "Navigate To - [URL][DOMAIN_NAME]" at bounding box center [208, 204] width 155 height 17
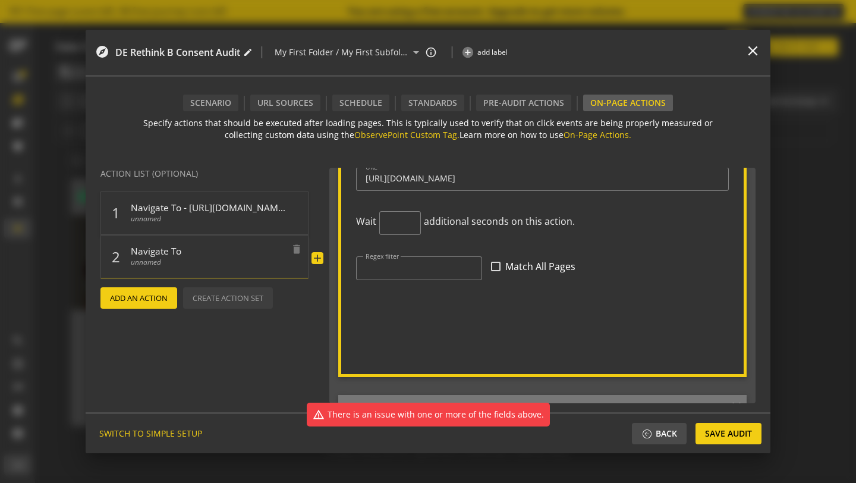
click at [172, 239] on div "2 Navigate To unnamed delete" at bounding box center [205, 256] width 208 height 43
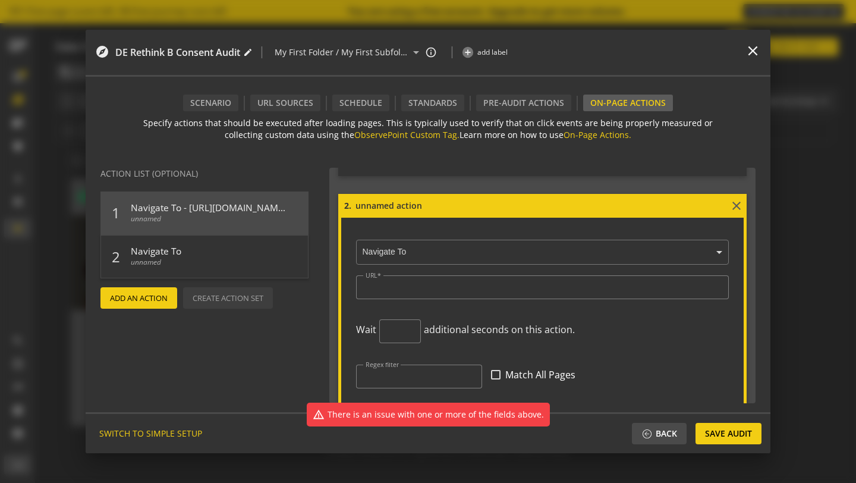
scroll to position [277, 0]
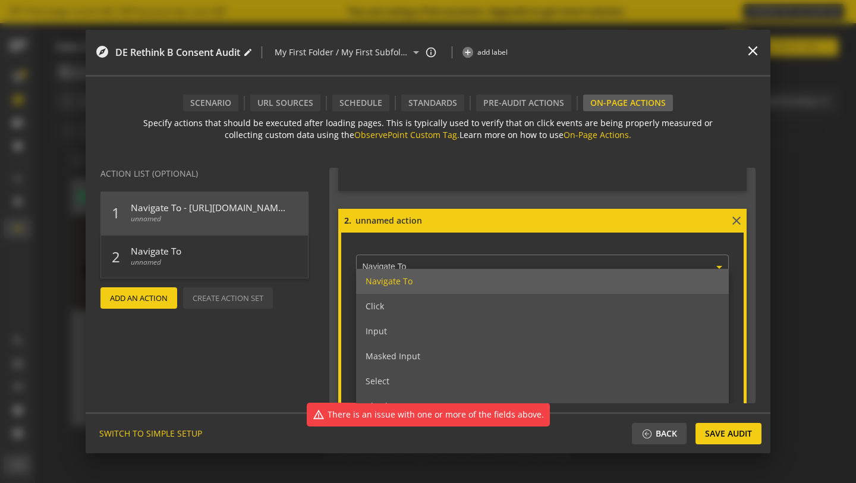
click at [410, 263] on input "text" at bounding box center [545, 267] width 367 height 11
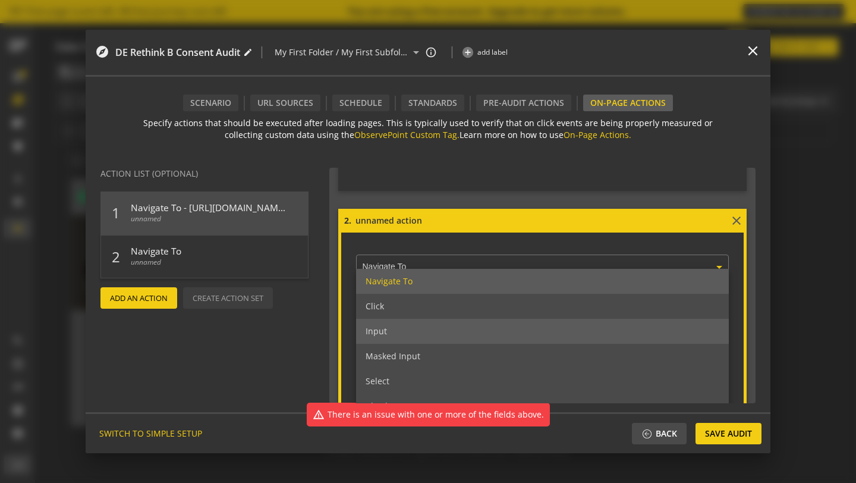
click at [419, 329] on div "Input" at bounding box center [542, 331] width 373 height 25
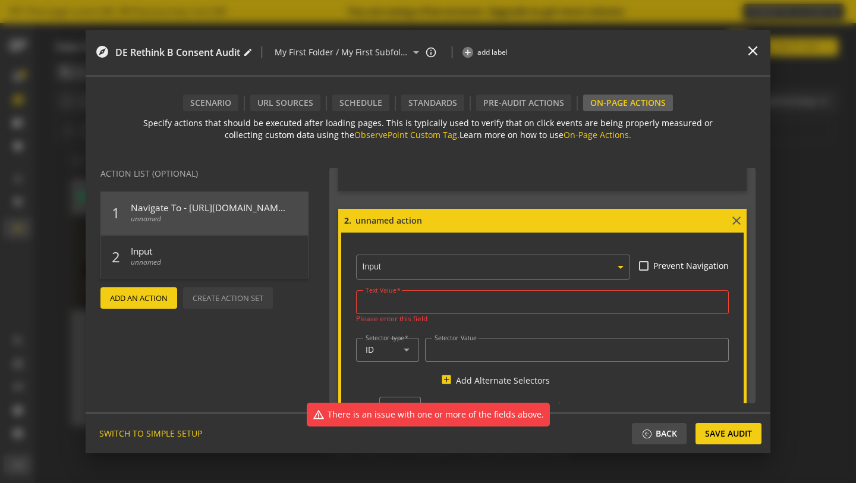
click at [418, 308] on div at bounding box center [543, 302] width 354 height 24
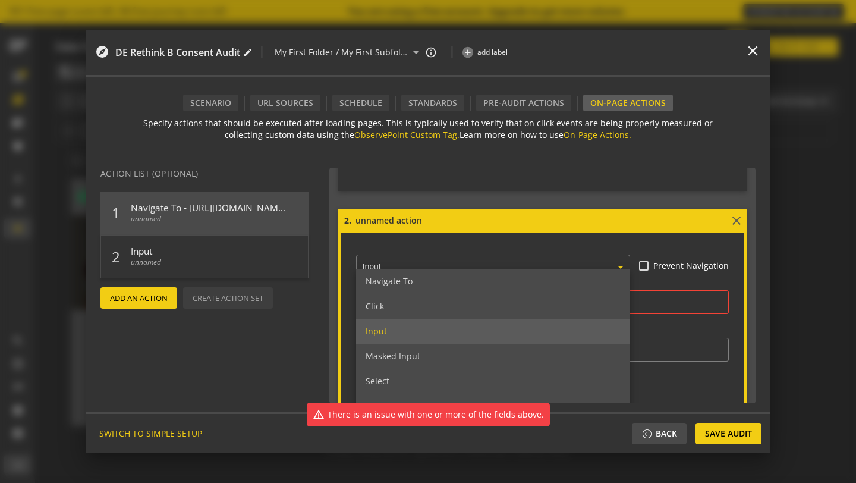
click at [419, 268] on input "text" at bounding box center [496, 267] width 268 height 11
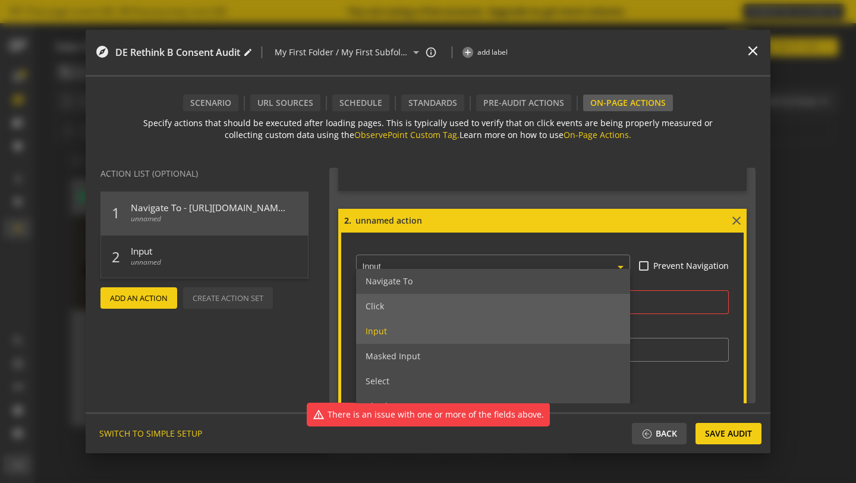
click at [413, 311] on div "Click" at bounding box center [493, 306] width 274 height 25
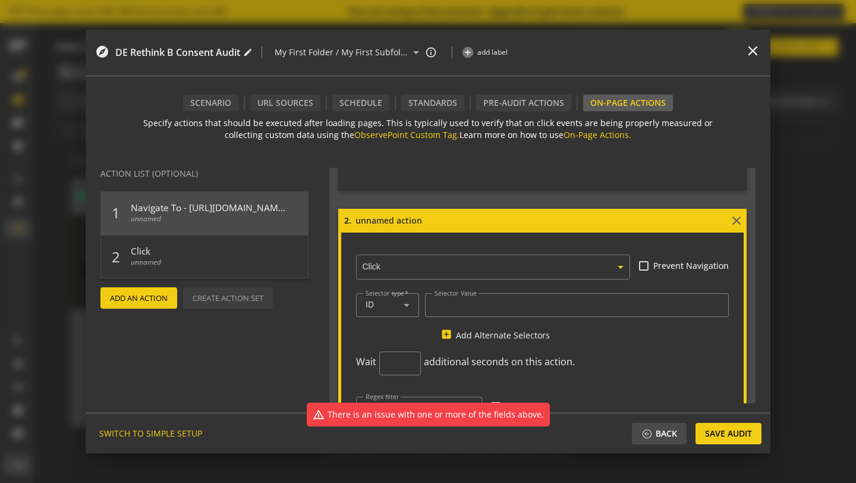
click at [417, 273] on ng-select "× Click" at bounding box center [493, 264] width 274 height 29
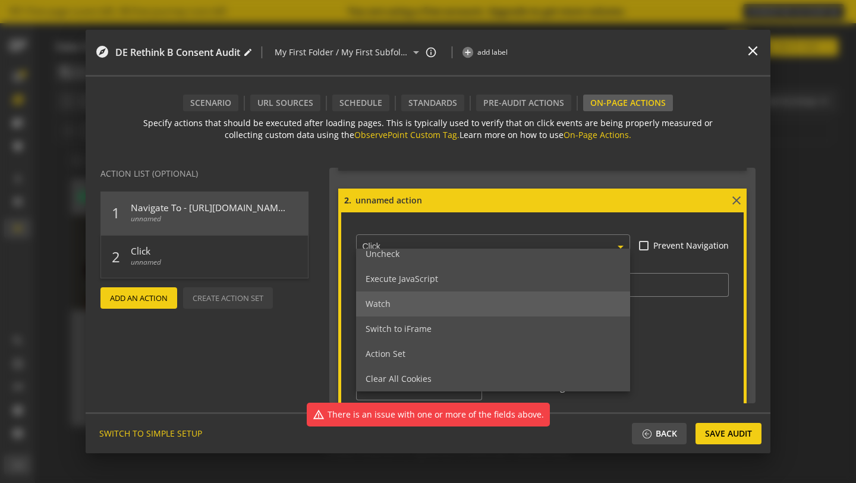
scroll to position [297, 0]
click at [438, 304] on div "Watch" at bounding box center [493, 303] width 274 height 25
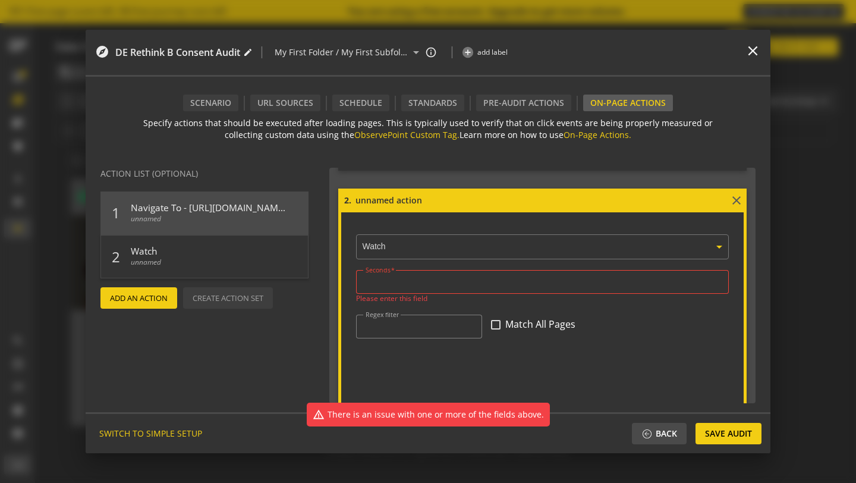
click at [416, 287] on div at bounding box center [543, 282] width 354 height 24
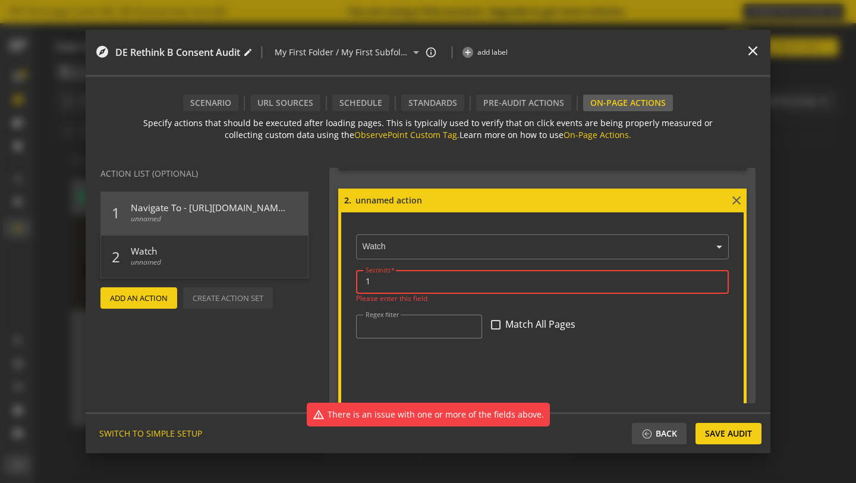
type input "2"
click at [378, 252] on ng-select "× Watch" at bounding box center [542, 244] width 373 height 29
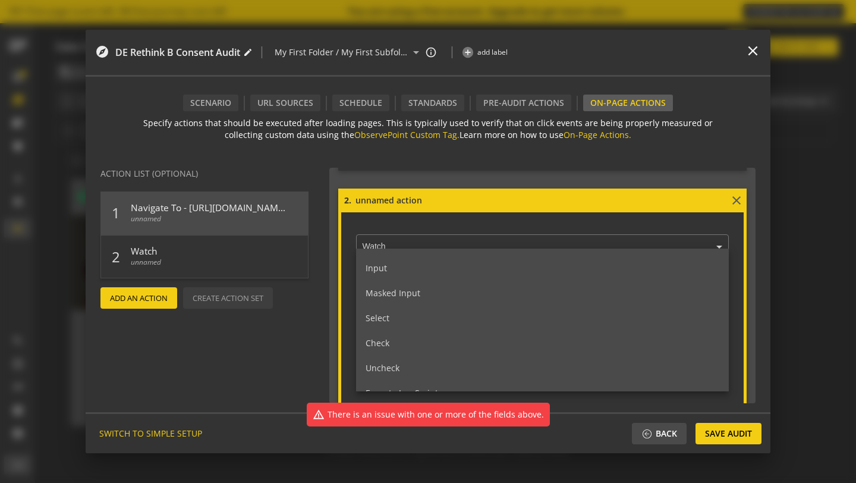
scroll to position [0, 0]
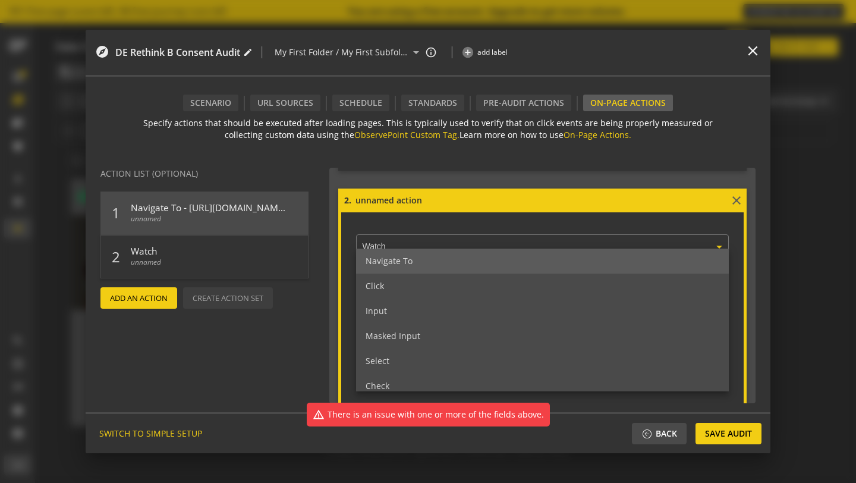
click at [432, 264] on div "Navigate To" at bounding box center [542, 261] width 373 height 25
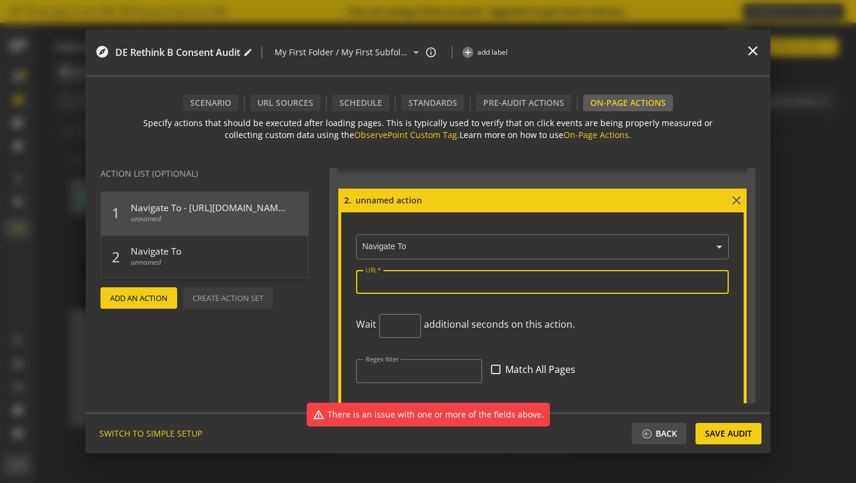
click at [422, 284] on input "URL" at bounding box center [543, 282] width 354 height 10
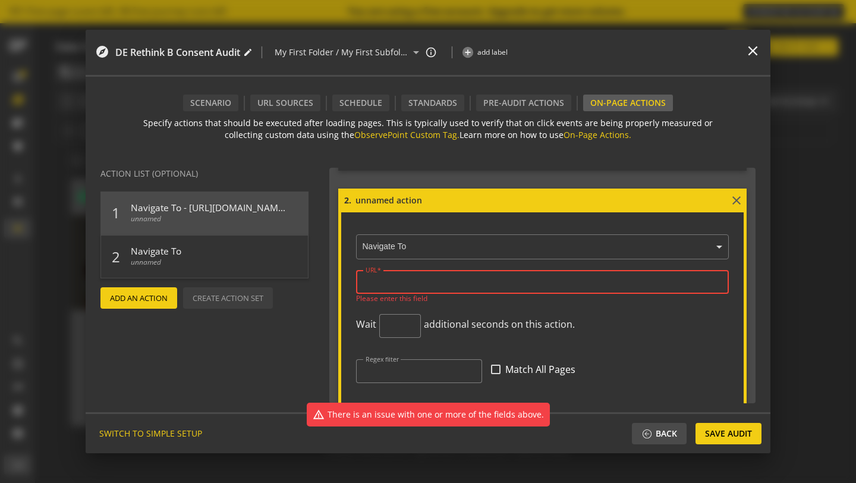
click at [420, 279] on input "URL" at bounding box center [543, 282] width 354 height 10
paste input "[URL][DOMAIN_NAME][PERSON_NAME]"
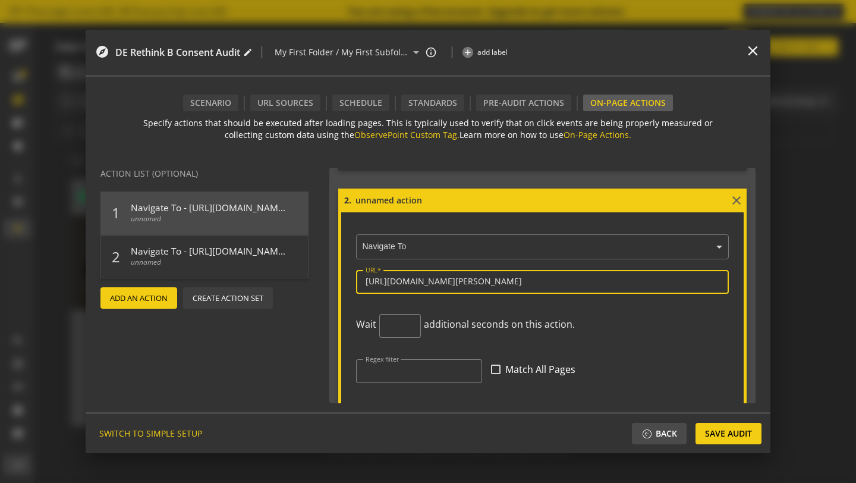
type input "[URL][DOMAIN_NAME][PERSON_NAME]"
click at [394, 194] on input at bounding box center [541, 200] width 375 height 13
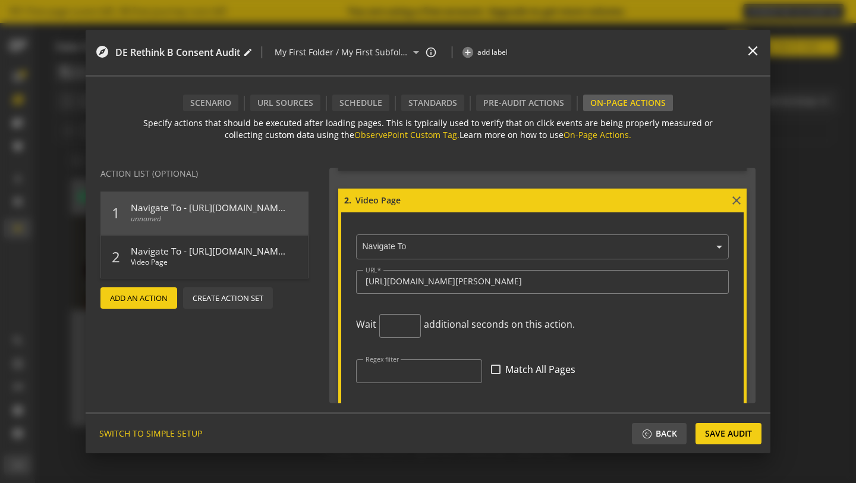
type input "Video Page"
click at [155, 302] on span "Add An Action" at bounding box center [139, 297] width 58 height 21
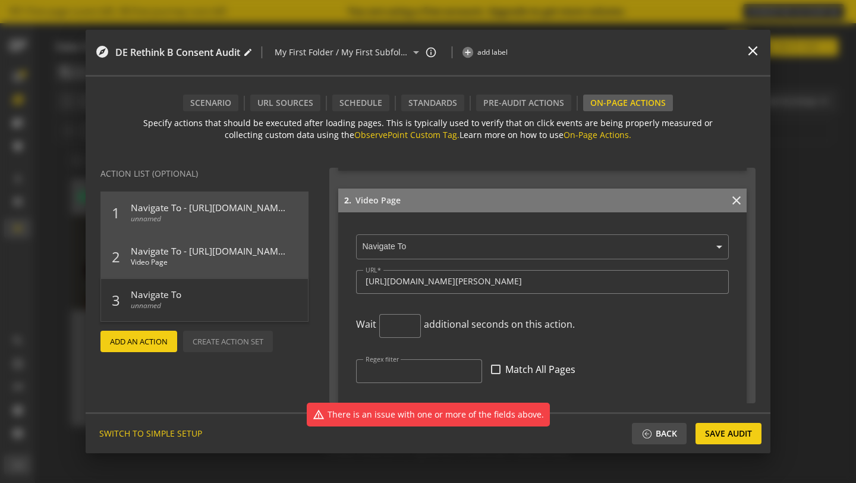
scroll to position [692, 0]
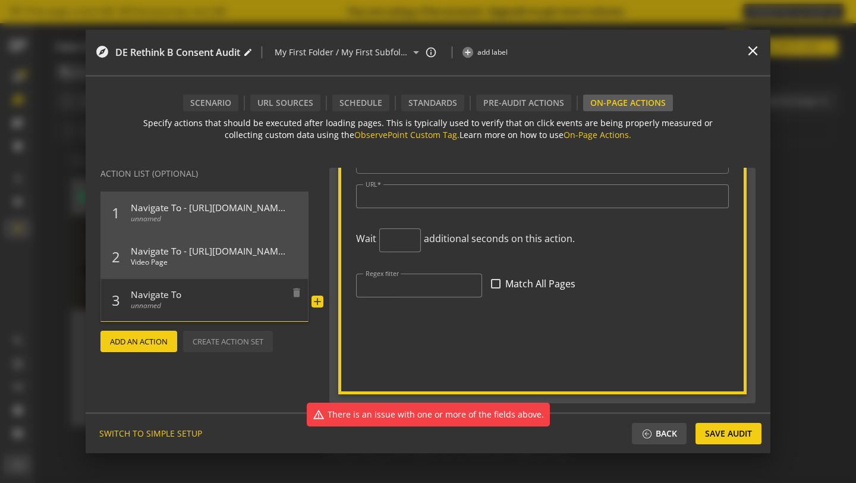
click at [163, 305] on span "unnamed" at bounding box center [208, 308] width 155 height 17
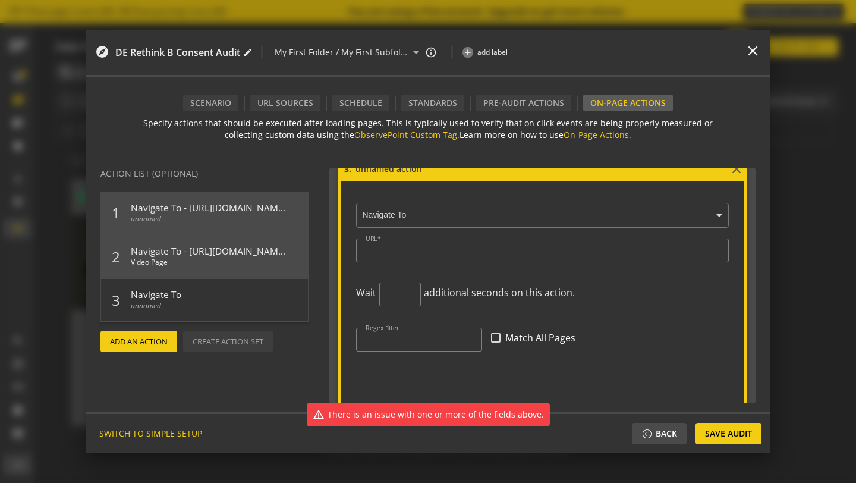
scroll to position [598, 0]
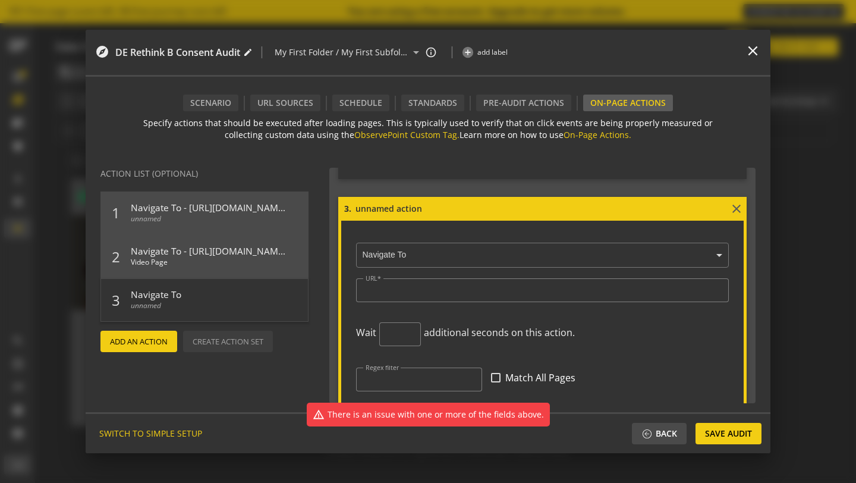
click at [410, 255] on input "text" at bounding box center [545, 255] width 367 height 11
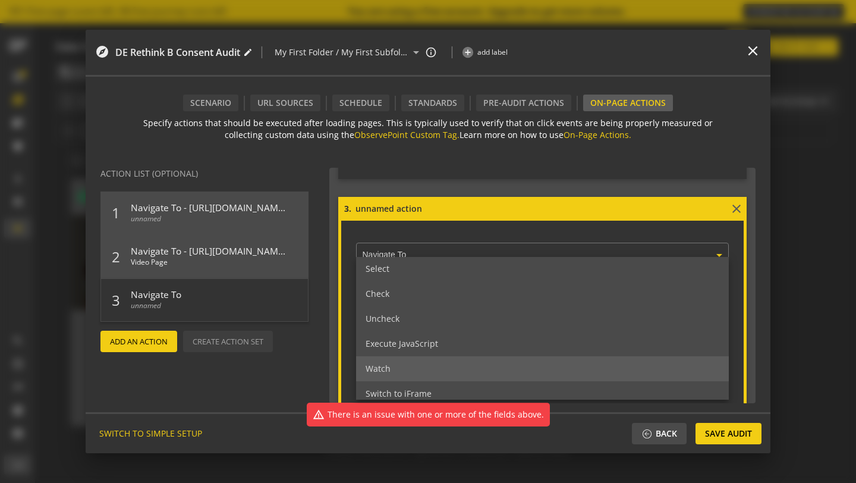
scroll to position [105, 0]
click at [423, 364] on div "Watch" at bounding box center [542, 364] width 373 height 25
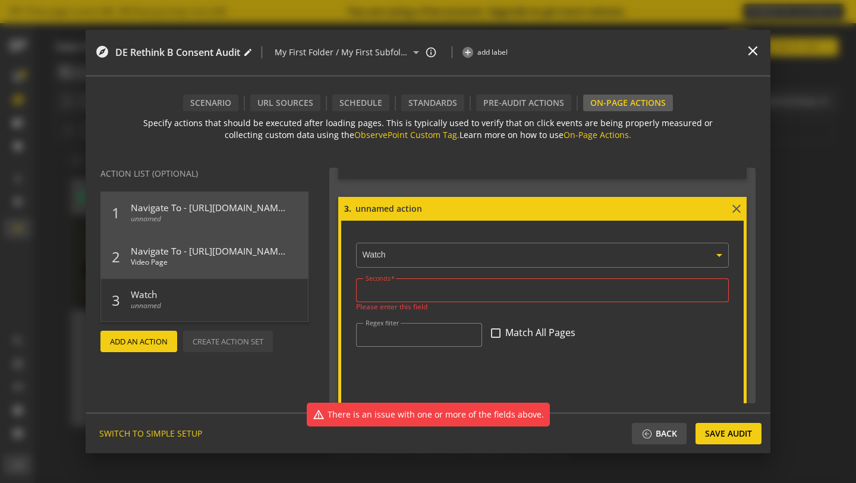
click at [413, 296] on div at bounding box center [543, 290] width 354 height 24
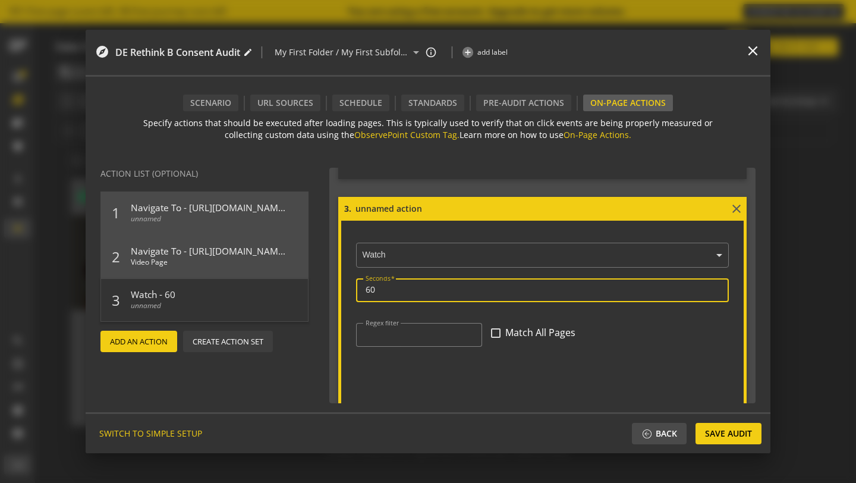
type input "60"
click at [559, 391] on form "3. close × Watch Seconds 60 Regex filter Match All Pages" at bounding box center [542, 342] width 409 height 291
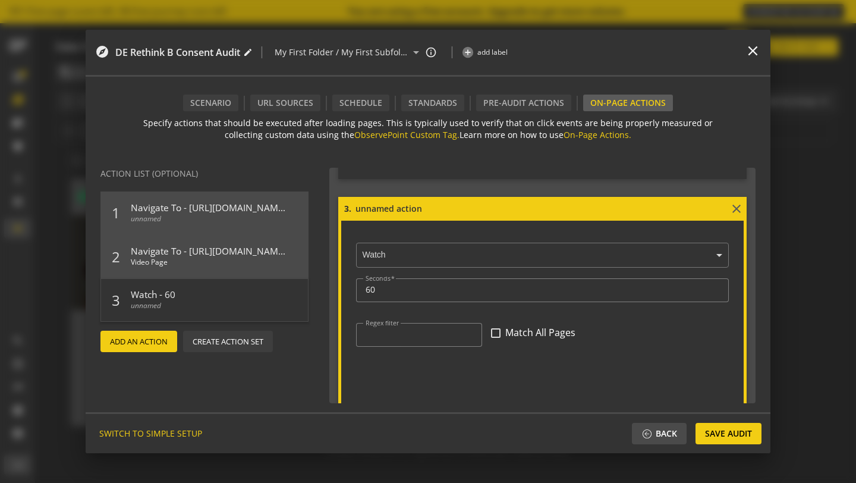
click at [405, 208] on input at bounding box center [541, 208] width 375 height 13
type input "watch 60 sec of video"
click at [706, 435] on span "Save Audit" at bounding box center [728, 433] width 47 height 21
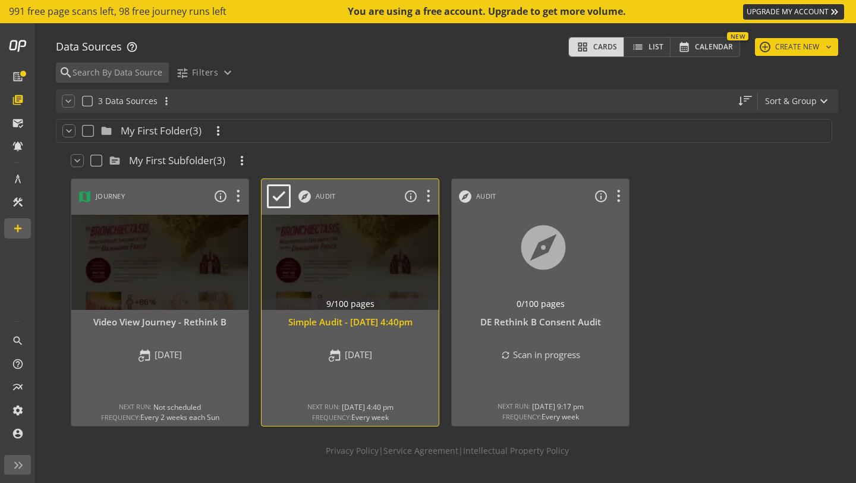
click at [382, 275] on div at bounding box center [350, 262] width 186 height 100
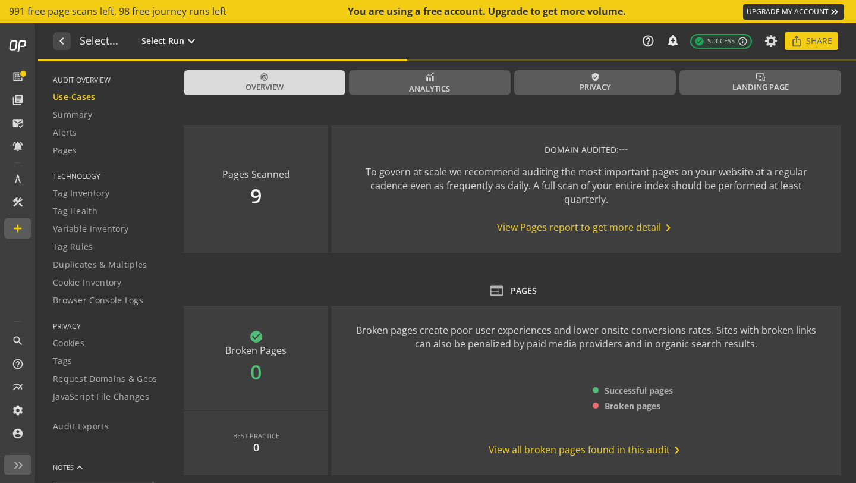
type textarea "Notes can include: -a description of what this audit is validating -changes in …"
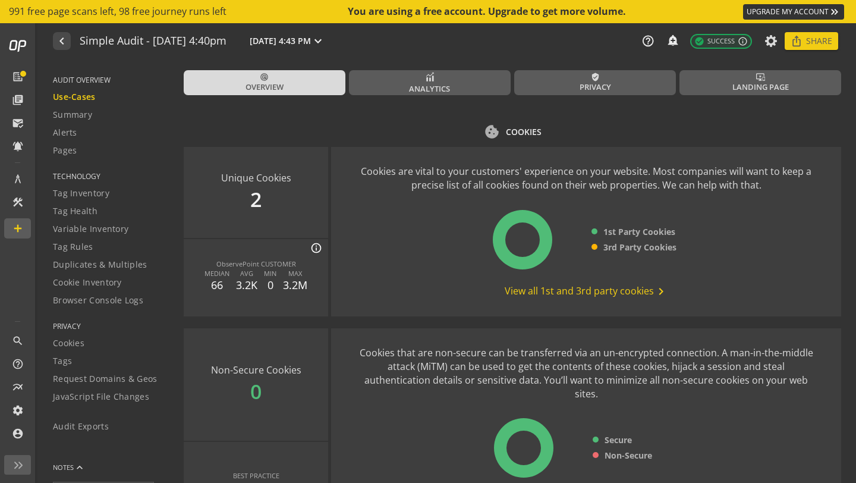
scroll to position [1446, 0]
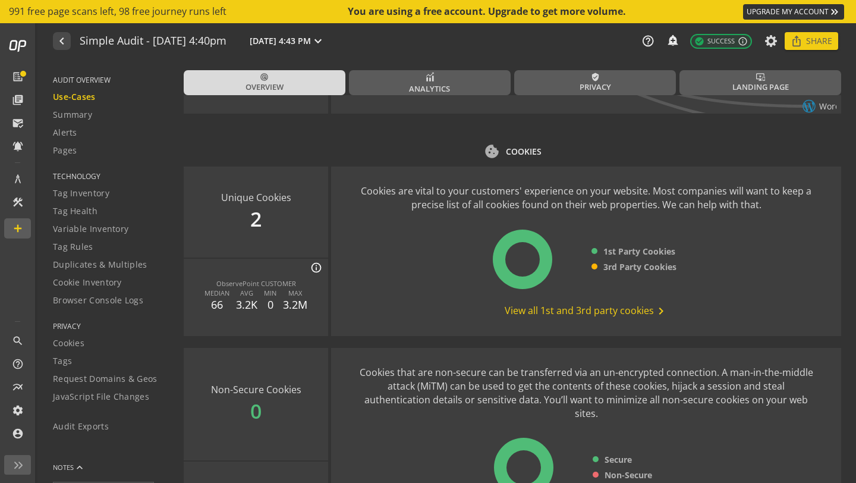
click at [518, 259] on icon "100%" at bounding box center [537, 259] width 89 height 59
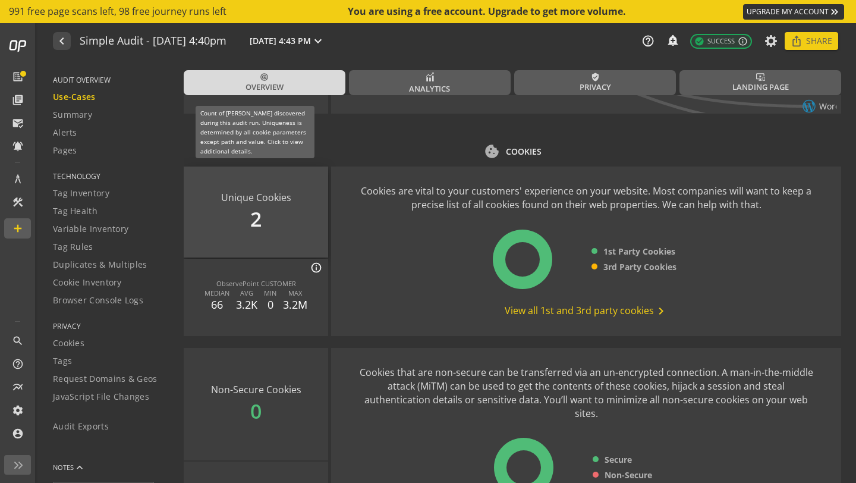
click at [259, 223] on div "Unique Cookies 2" at bounding box center [256, 212] width 145 height 91
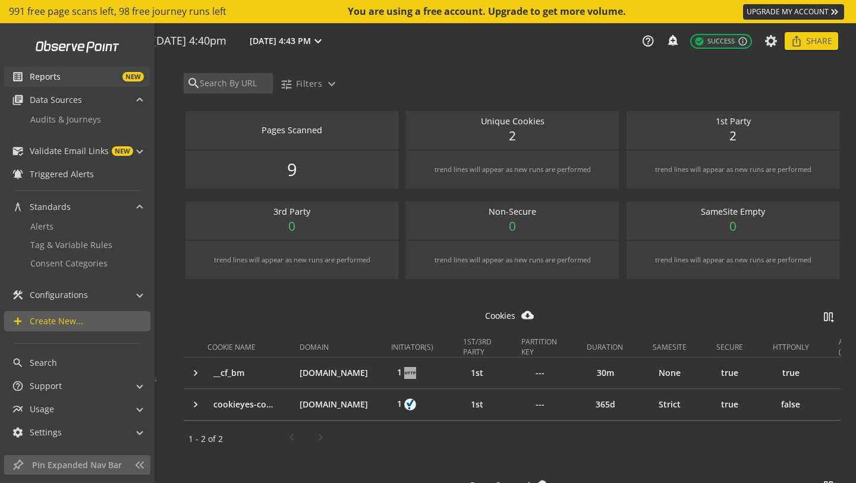
click at [14, 80] on mat-icon "list_alt" at bounding box center [18, 77] width 12 height 12
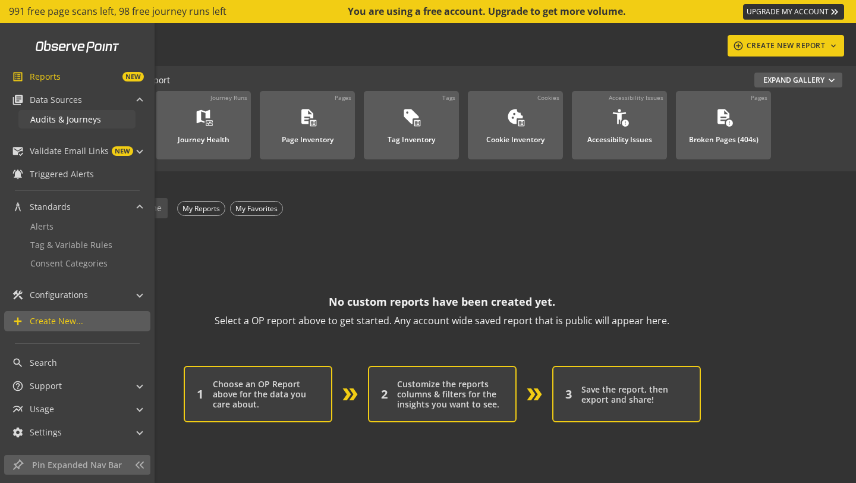
click at [35, 114] on span "Audits & Journeys" at bounding box center [65, 119] width 71 height 11
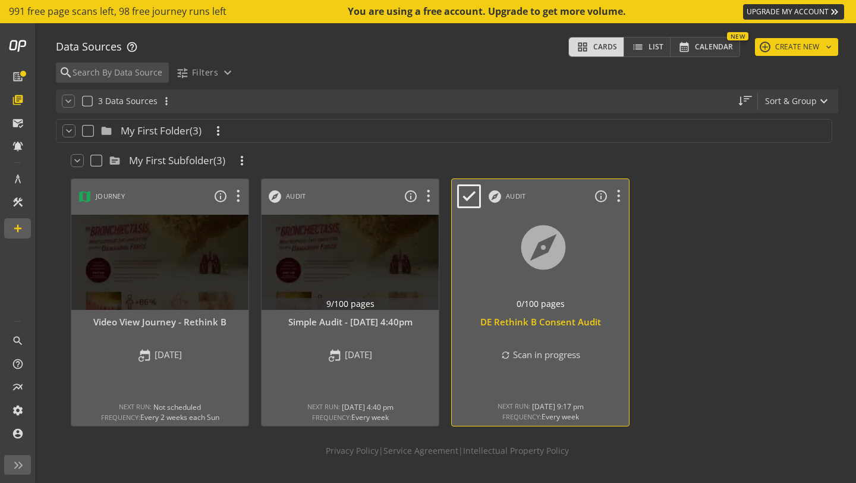
click at [563, 269] on div at bounding box center [541, 262] width 186 height 100
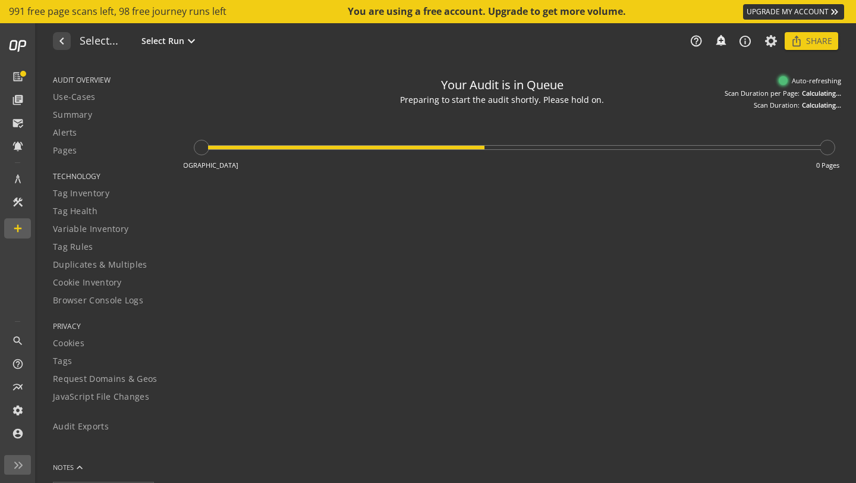
type textarea "Notes can include: -a description of what this audit is validating -changes in …"
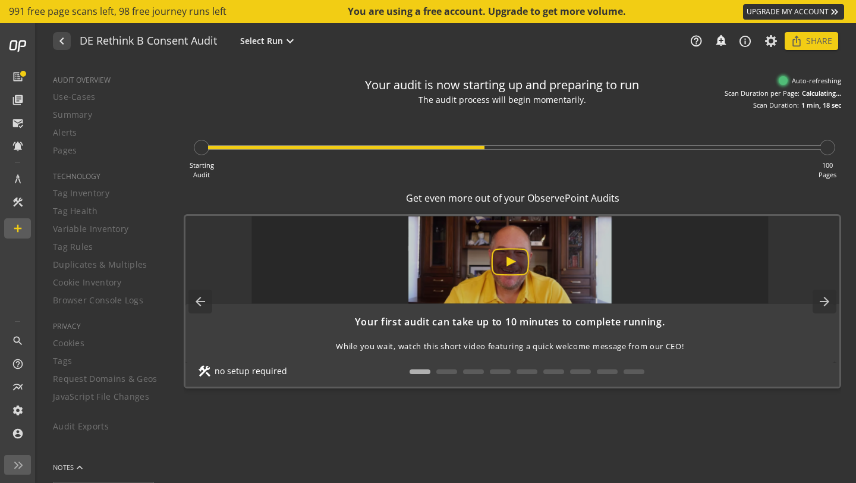
click at [507, 267] on img at bounding box center [510, 260] width 517 height 88
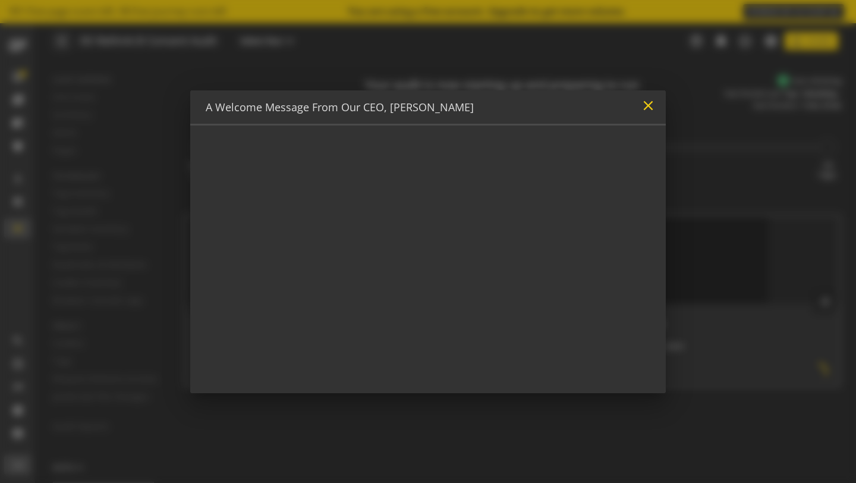
click at [646, 109] on mat-icon "close" at bounding box center [648, 106] width 16 height 16
